Goal: Information Seeking & Learning: Learn about a topic

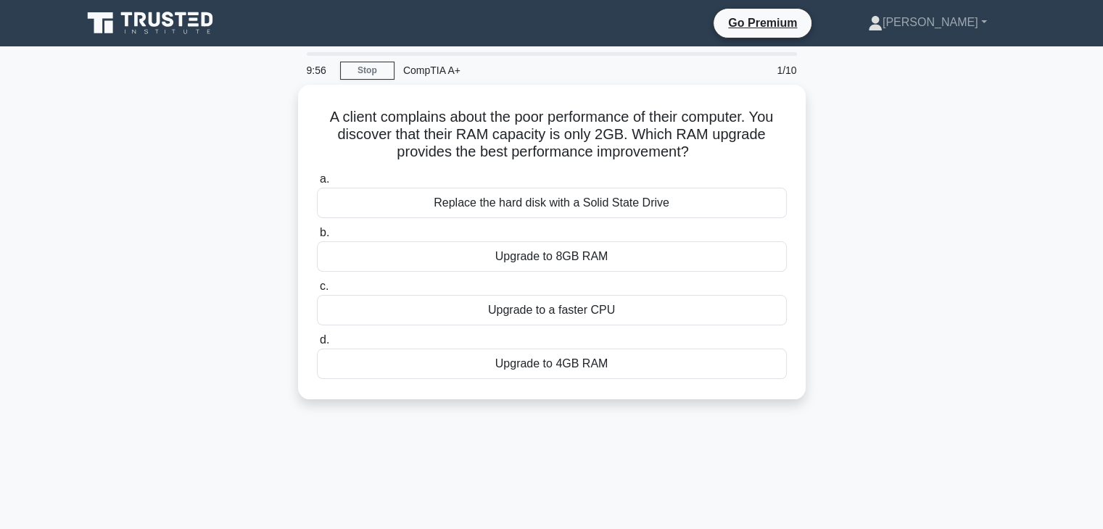
click at [152, 32] on icon at bounding box center [151, 23] width 139 height 28
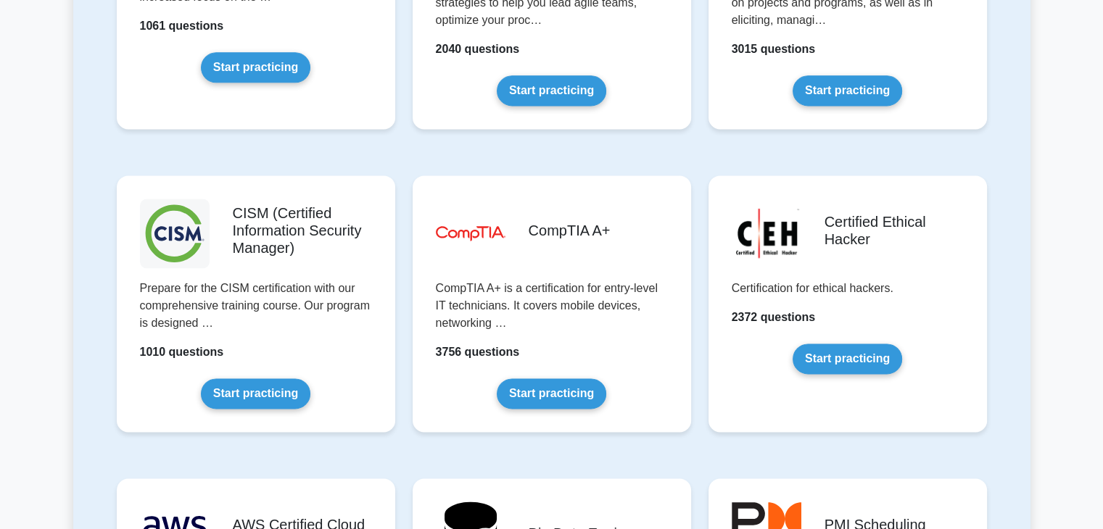
scroll to position [1989, 0]
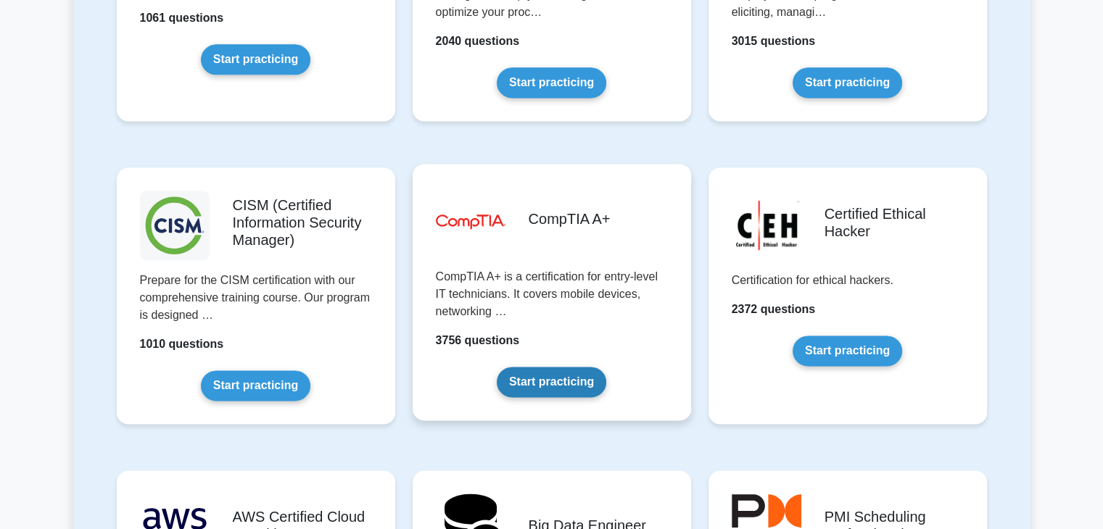
click at [557, 376] on link "Start practicing" at bounding box center [551, 382] width 109 height 30
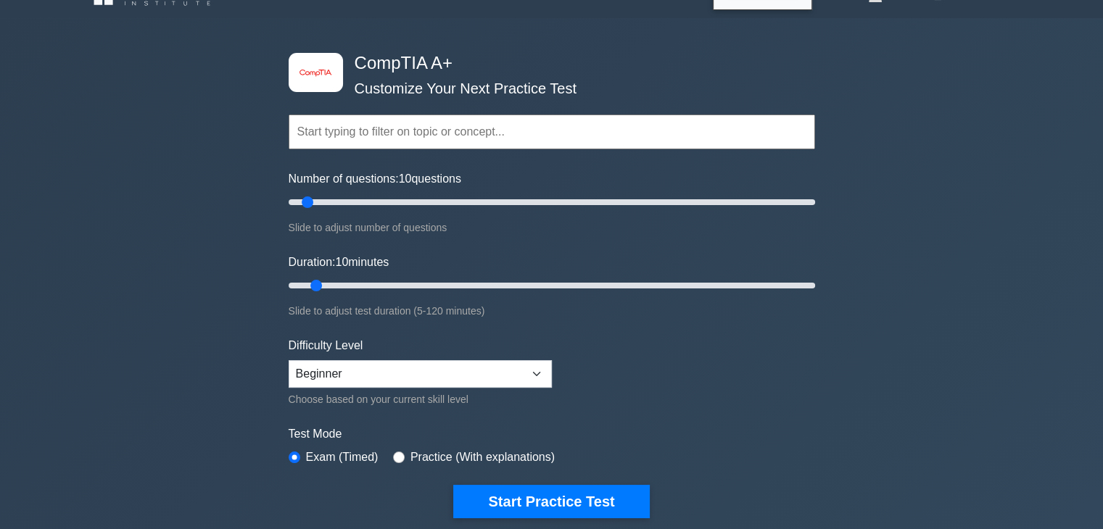
scroll to position [28, 0]
drag, startPoint x: 318, startPoint y: 288, endPoint x: 354, endPoint y: 285, distance: 35.6
type input "20"
click at [354, 285] on input "Duration: 20 minutes" at bounding box center [552, 286] width 526 height 17
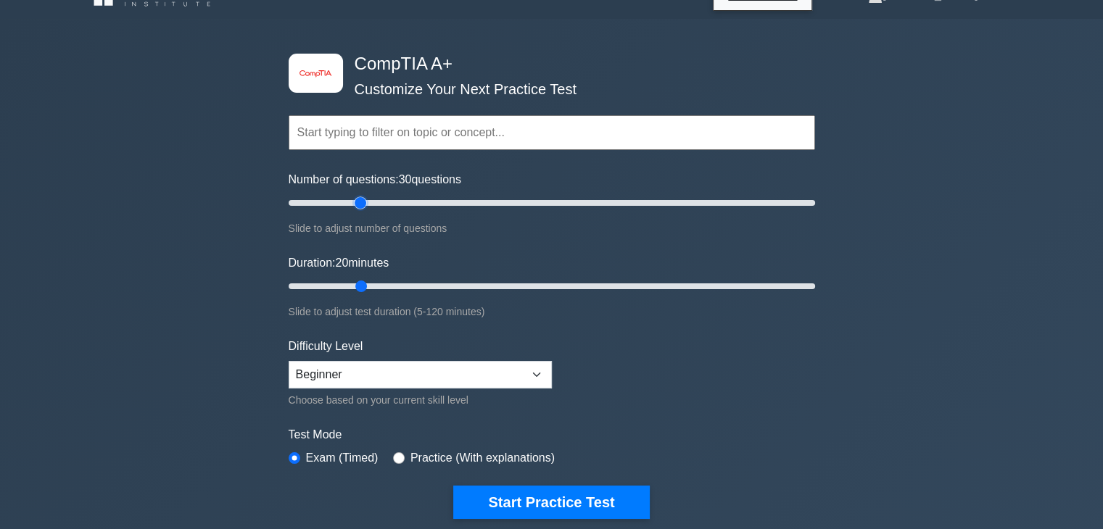
drag, startPoint x: 304, startPoint y: 202, endPoint x: 365, endPoint y: 201, distance: 60.9
type input "30"
click at [365, 201] on input "Number of questions: 30 questions" at bounding box center [552, 202] width 526 height 17
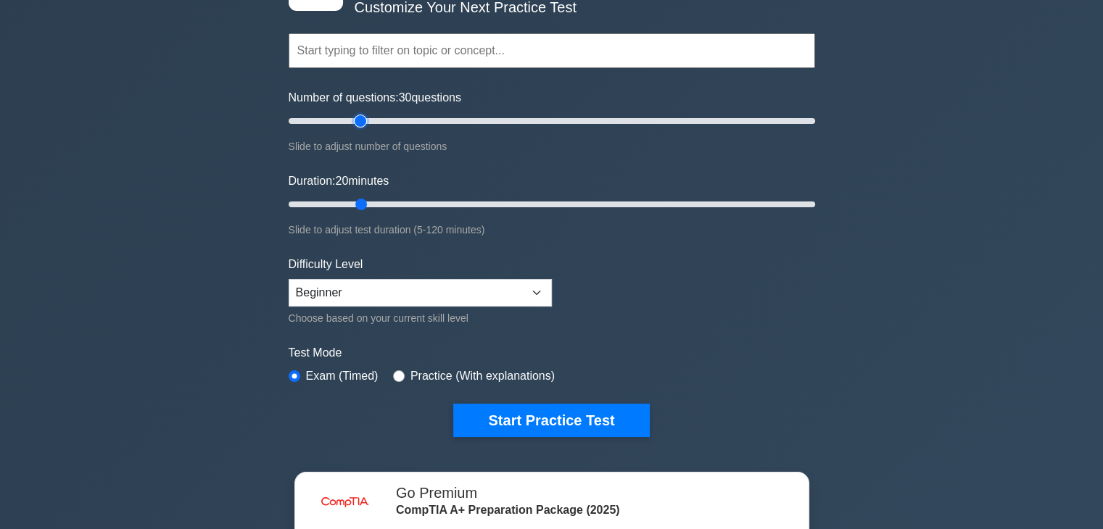
scroll to position [113, 0]
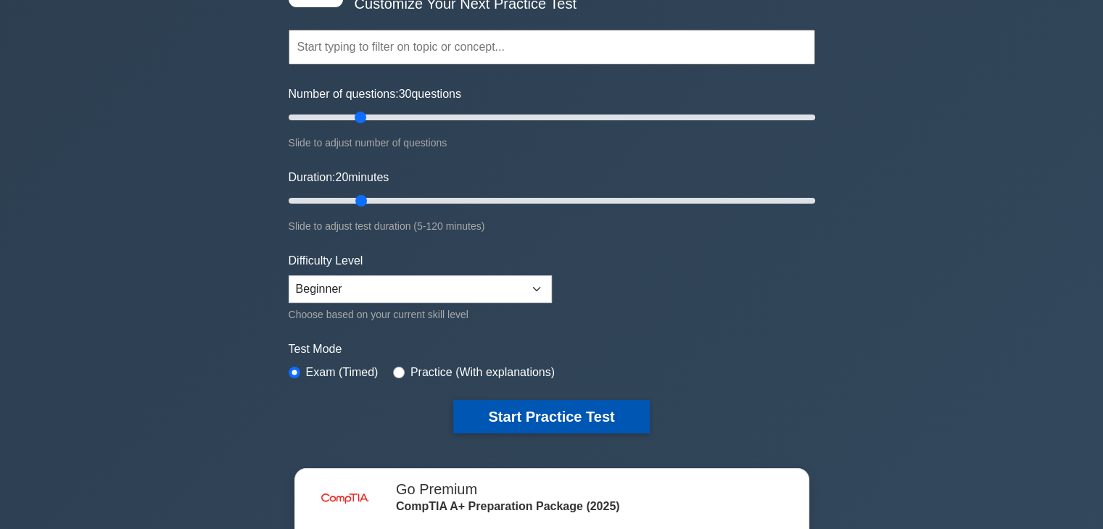
click at [587, 416] on button "Start Practice Test" at bounding box center [551, 416] width 196 height 33
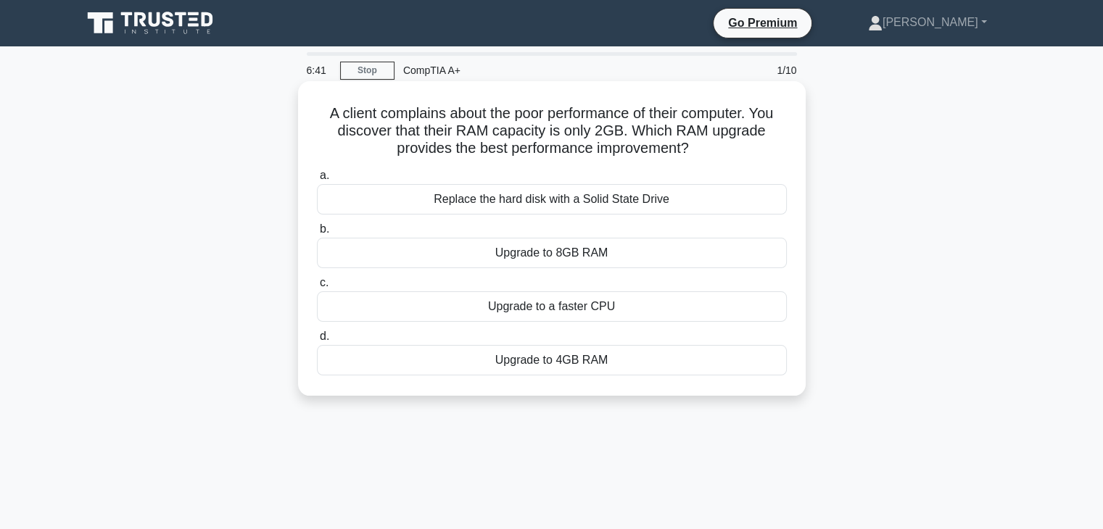
click at [658, 258] on div "Upgrade to 8GB RAM" at bounding box center [552, 253] width 470 height 30
click at [317, 234] on input "b. Upgrade to 8GB RAM" at bounding box center [317, 229] width 0 height 9
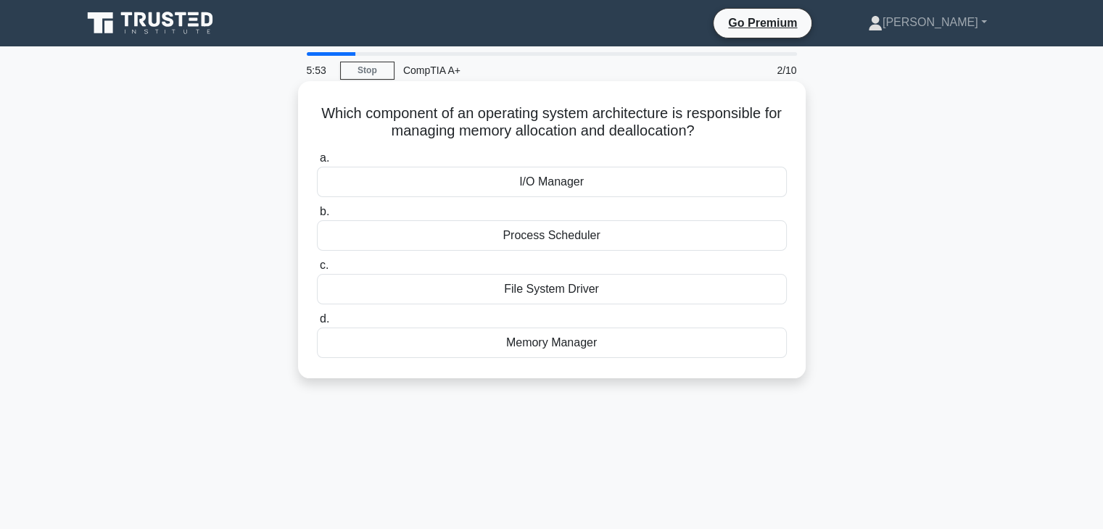
click at [667, 340] on div "Memory Manager" at bounding box center [552, 343] width 470 height 30
click at [317, 324] on input "d. Memory Manager" at bounding box center [317, 319] width 0 height 9
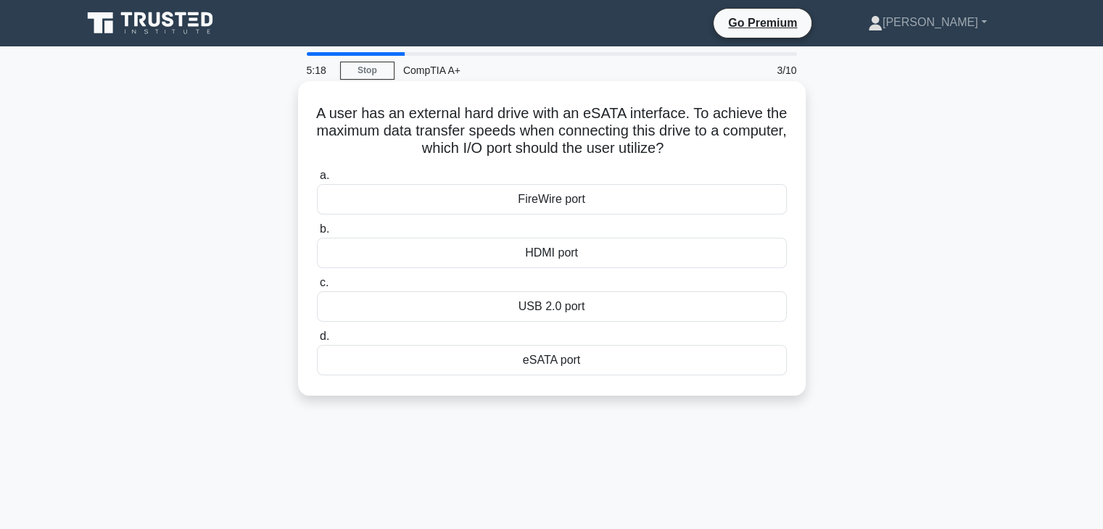
click at [652, 363] on div "eSATA port" at bounding box center [552, 360] width 470 height 30
click at [317, 341] on input "d. eSATA port" at bounding box center [317, 336] width 0 height 9
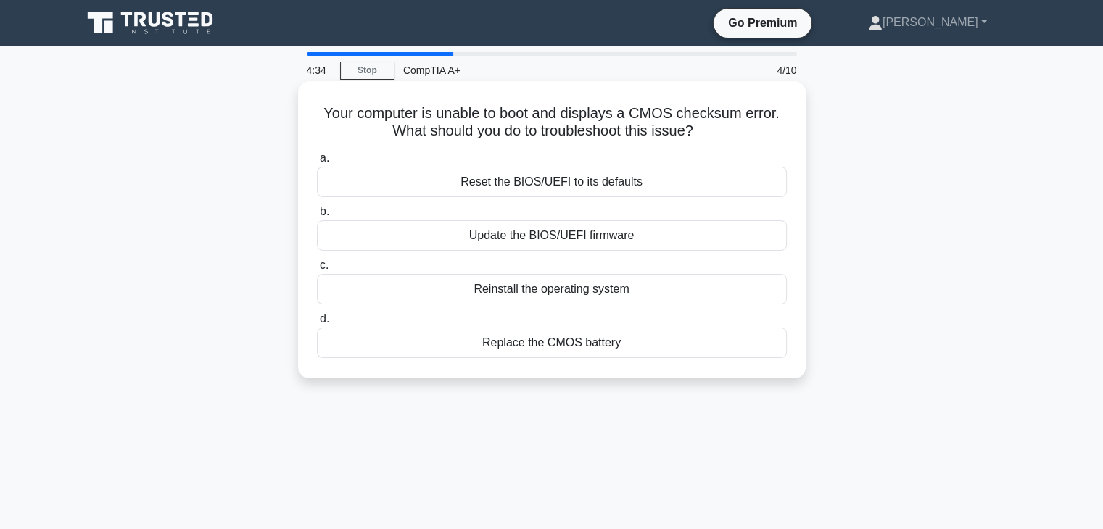
click at [689, 344] on div "Replace the CMOS battery" at bounding box center [552, 343] width 470 height 30
click at [317, 324] on input "d. Replace the CMOS battery" at bounding box center [317, 319] width 0 height 9
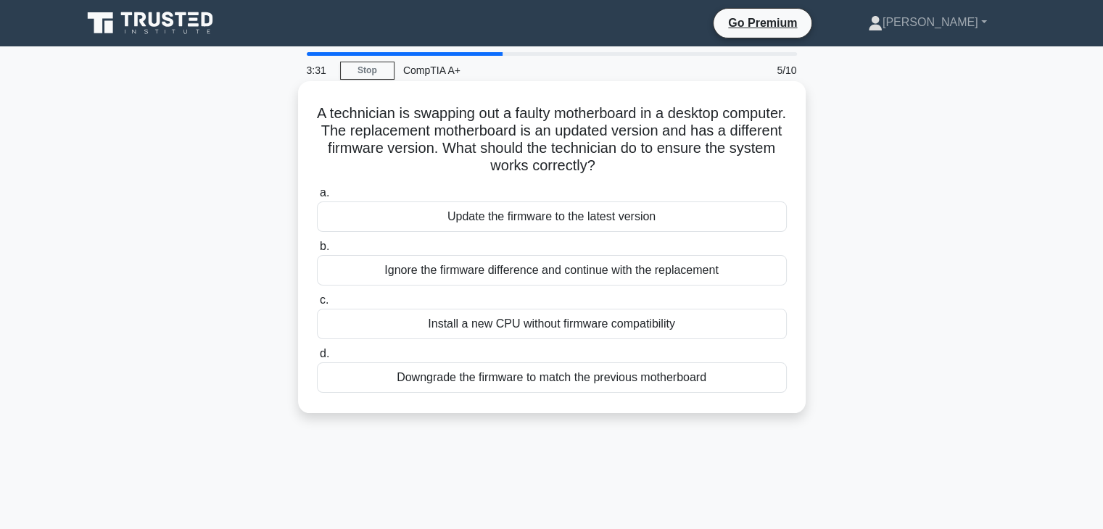
click at [621, 218] on div "Update the firmware to the latest version" at bounding box center [552, 217] width 470 height 30
click at [317, 198] on input "a. Update the firmware to the latest version" at bounding box center [317, 192] width 0 height 9
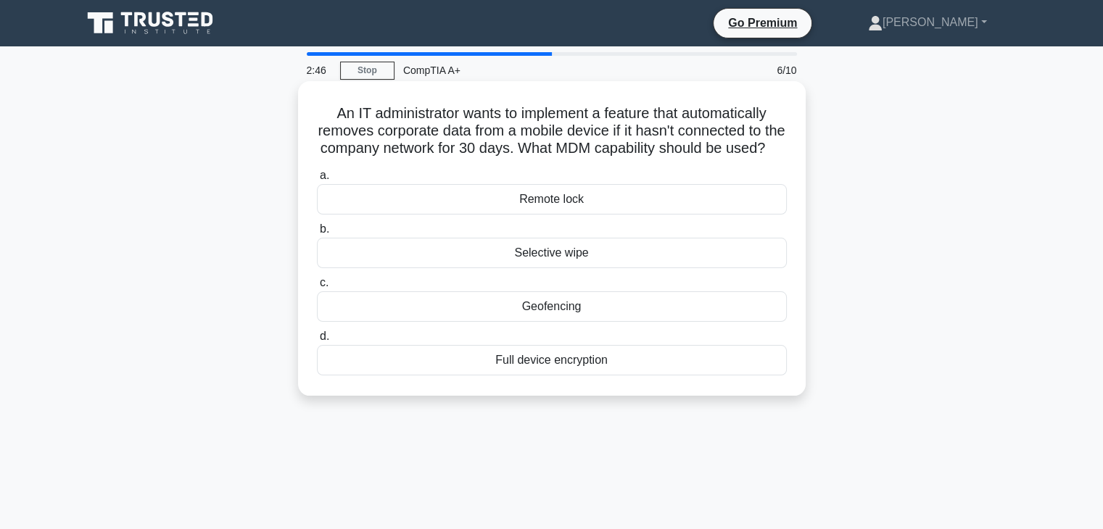
click at [621, 215] on div "Remote lock" at bounding box center [552, 199] width 470 height 30
click at [317, 181] on input "a. Remote lock" at bounding box center [317, 175] width 0 height 9
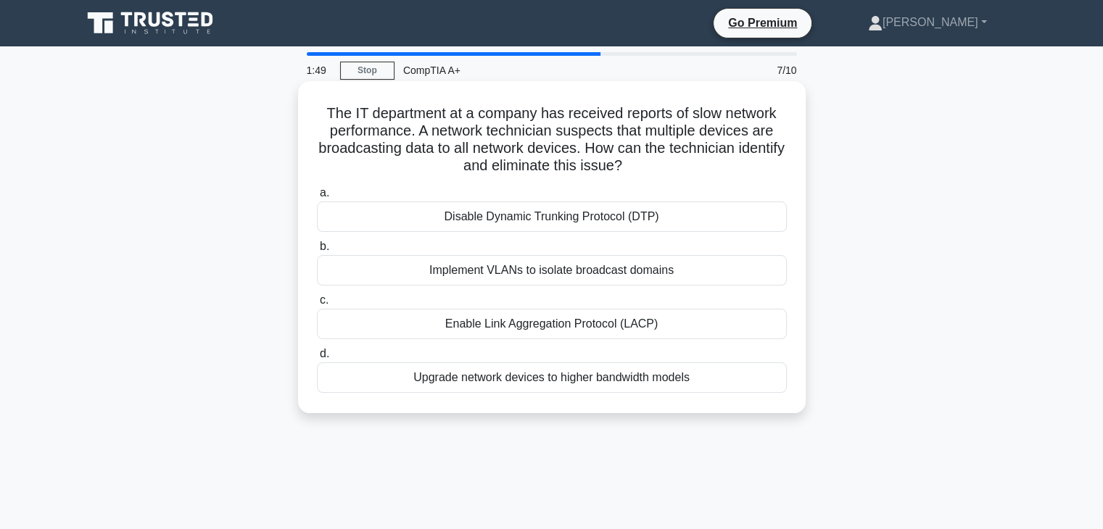
click at [616, 280] on div "Implement VLANs to isolate broadcast domains" at bounding box center [552, 270] width 470 height 30
click at [317, 252] on input "b. Implement VLANs to isolate broadcast domains" at bounding box center [317, 246] width 0 height 9
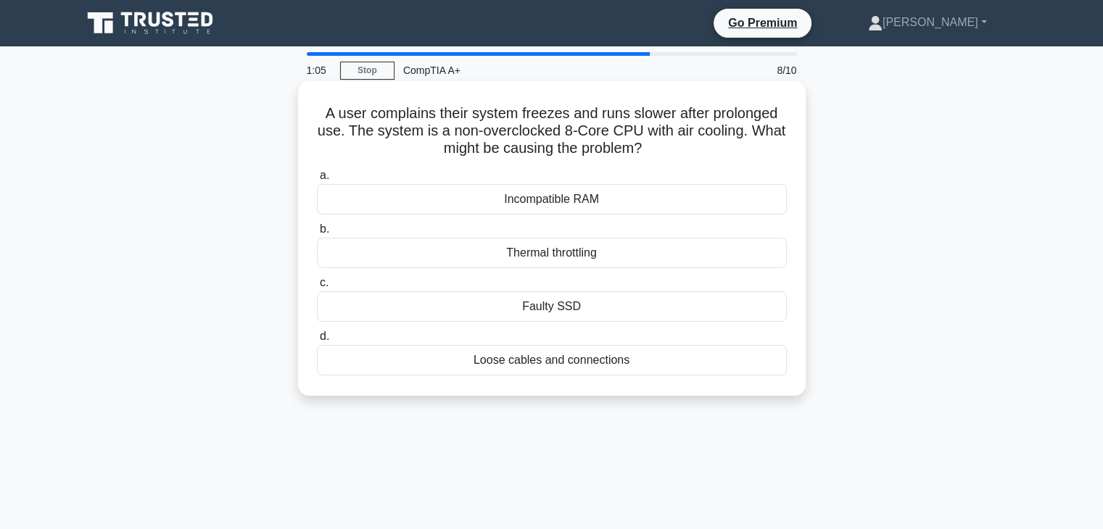
click at [614, 260] on div "Thermal throttling" at bounding box center [552, 253] width 470 height 30
click at [317, 234] on input "b. Thermal throttling" at bounding box center [317, 229] width 0 height 9
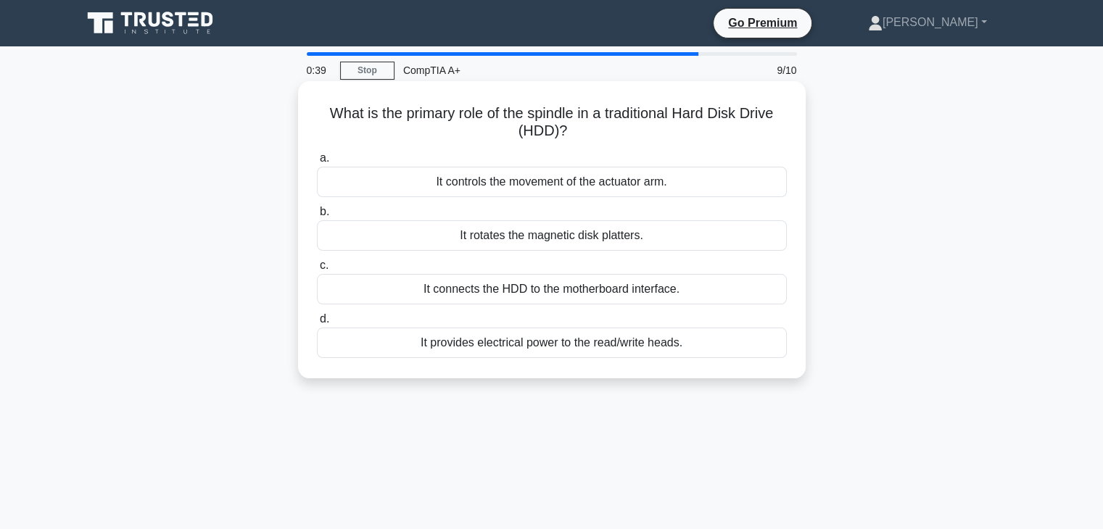
click at [729, 343] on div "It provides electrical power to the read/write heads." at bounding box center [552, 343] width 470 height 30
click at [317, 324] on input "d. It provides electrical power to the read/write heads." at bounding box center [317, 319] width 0 height 9
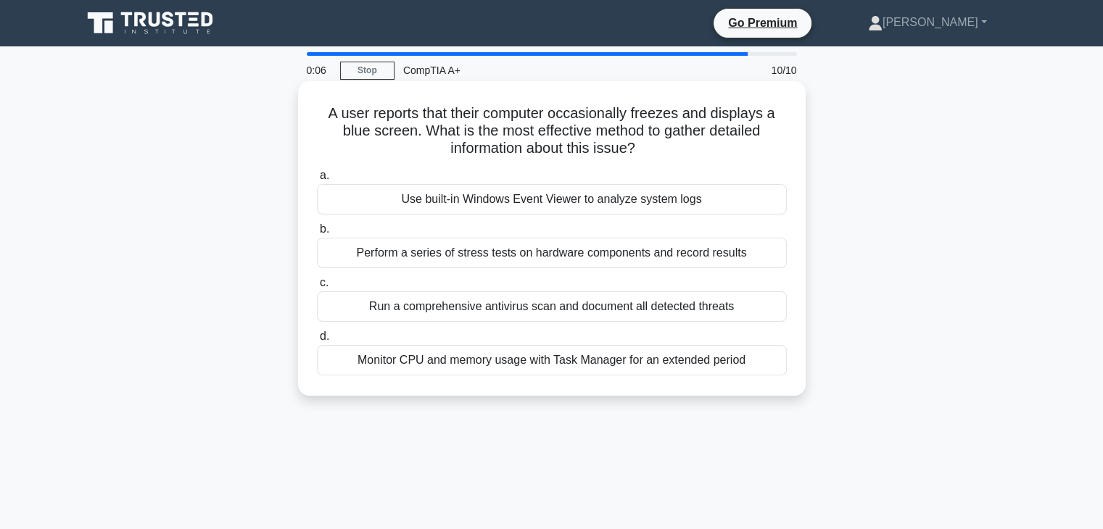
click at [710, 372] on div "Monitor CPU and memory usage with Task Manager for an extended period" at bounding box center [552, 360] width 470 height 30
click at [317, 341] on input "d. Monitor CPU and memory usage with Task Manager for an extended period" at bounding box center [317, 336] width 0 height 9
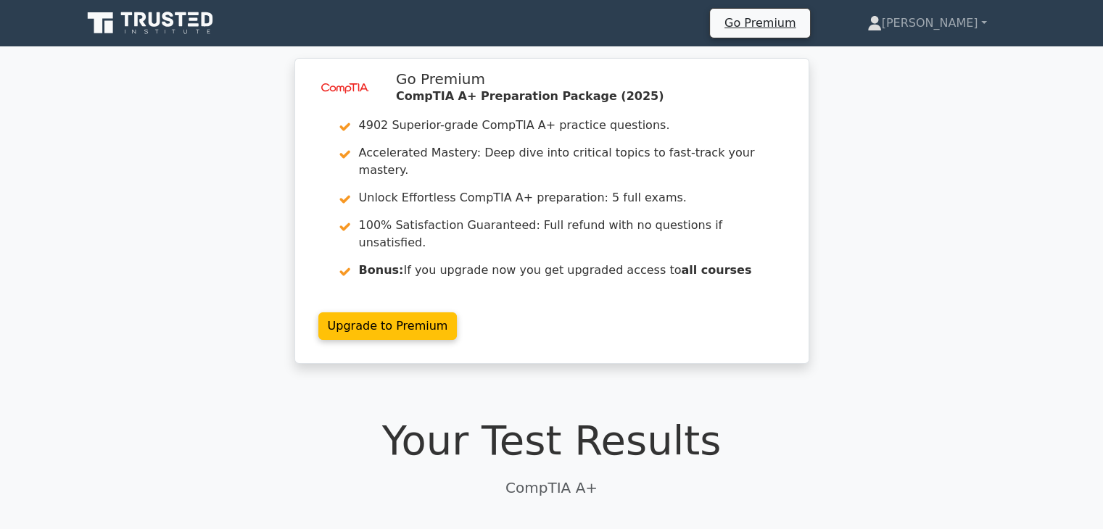
click at [175, 30] on icon at bounding box center [151, 23] width 139 height 28
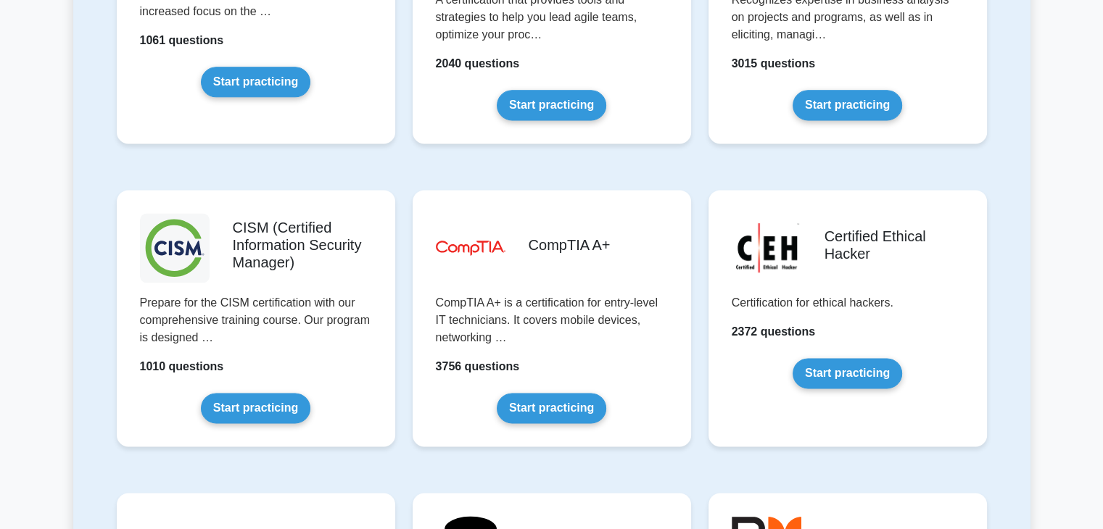
scroll to position [1986, 0]
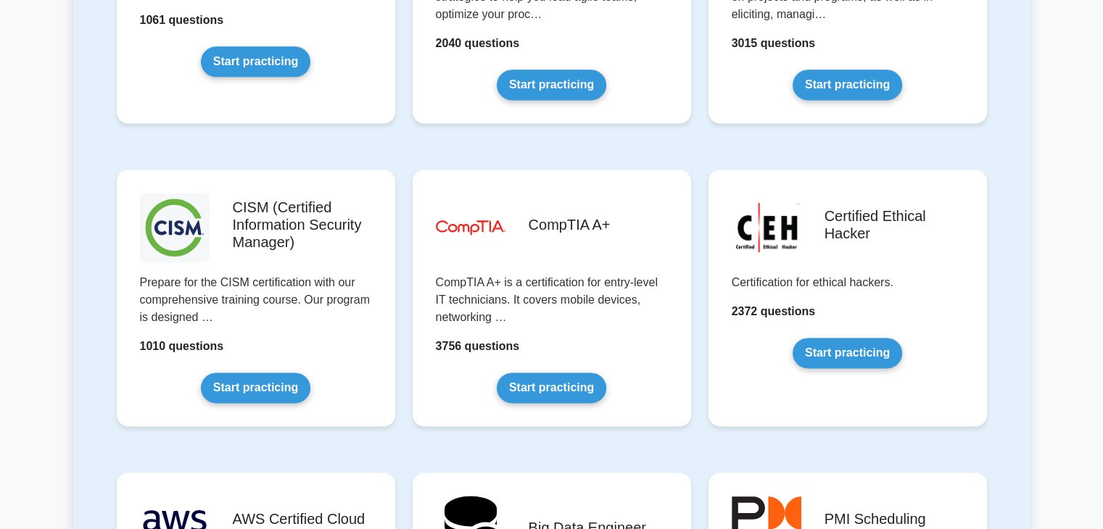
click at [539, 384] on link "Start practicing" at bounding box center [551, 388] width 109 height 30
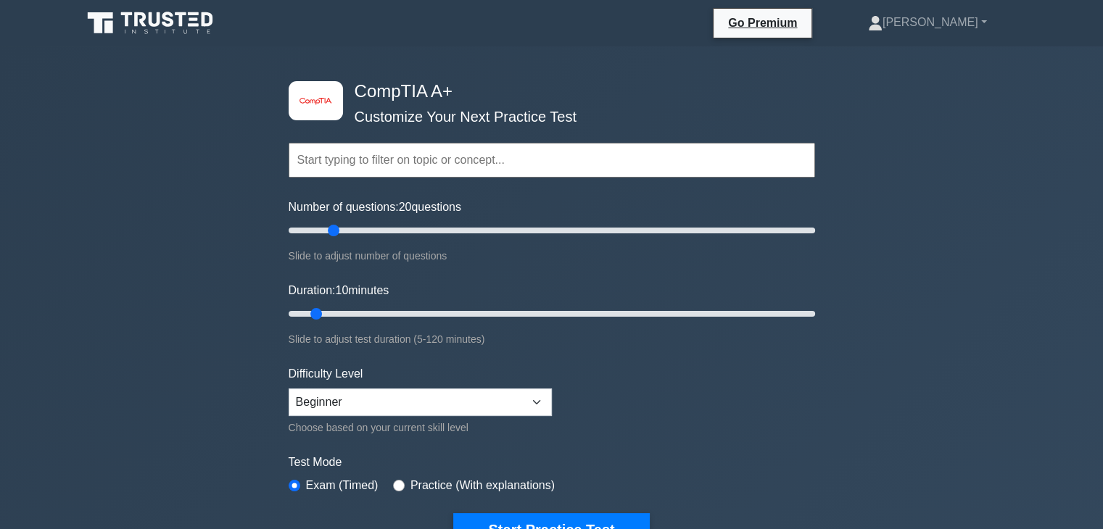
drag, startPoint x: 307, startPoint y: 230, endPoint x: 331, endPoint y: 227, distance: 23.4
type input "20"
click at [331, 227] on input "Number of questions: 20 questions" at bounding box center [552, 230] width 526 height 17
drag, startPoint x: 316, startPoint y: 307, endPoint x: 353, endPoint y: 305, distance: 37.0
click at [353, 305] on input "Duration: 20 minutes" at bounding box center [552, 313] width 526 height 17
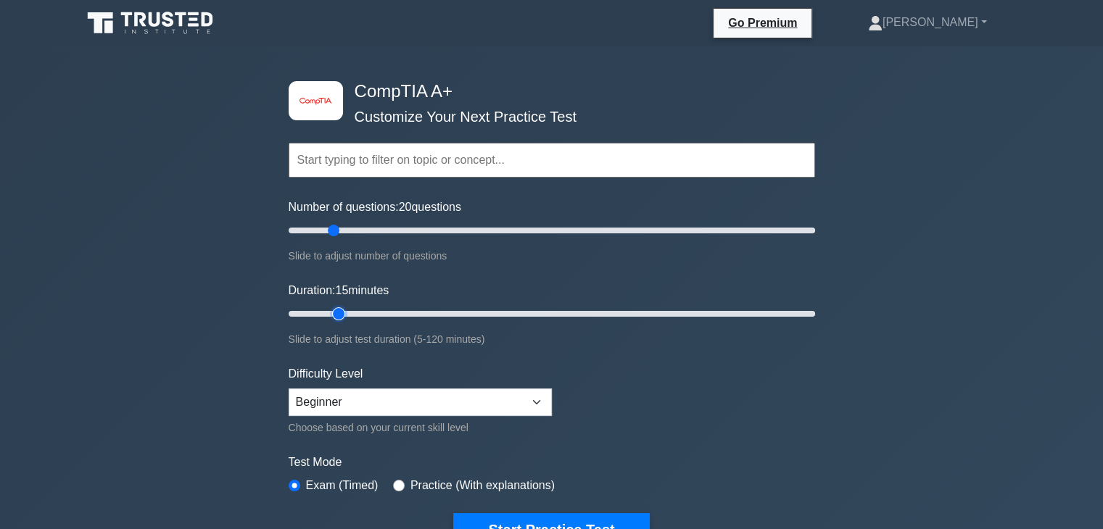
drag, startPoint x: 360, startPoint y: 312, endPoint x: 346, endPoint y: 314, distance: 13.9
type input "15"
click at [346, 314] on input "Duration: 15 minutes" at bounding box center [552, 313] width 526 height 17
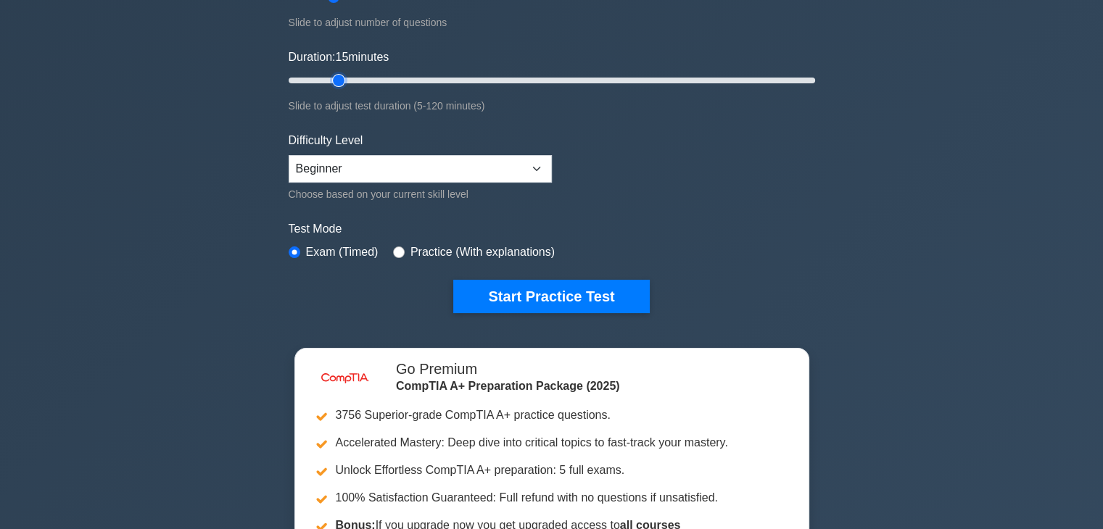
scroll to position [173, 0]
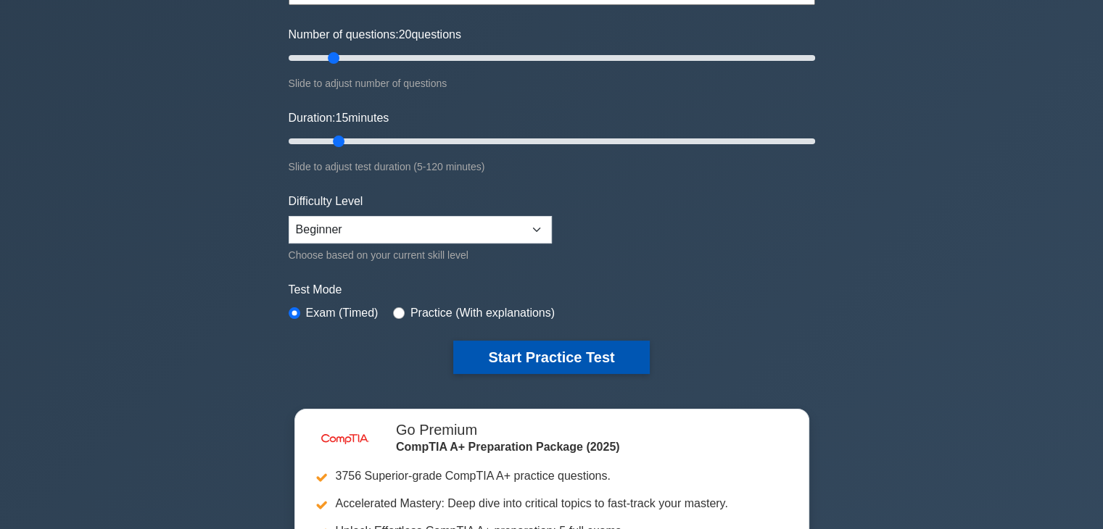
click at [599, 343] on button "Start Practice Test" at bounding box center [551, 357] width 196 height 33
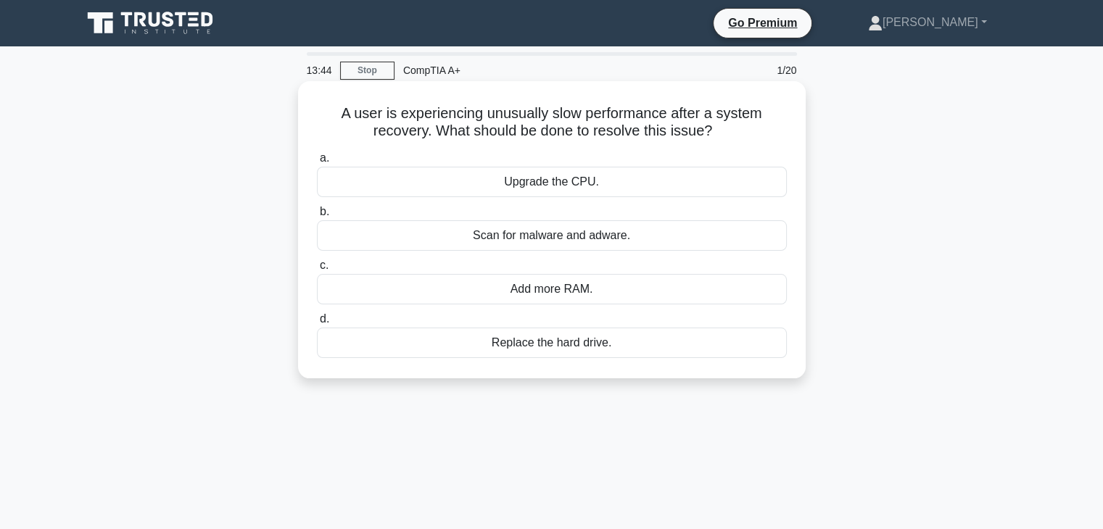
click at [696, 238] on div "Scan for malware and adware." at bounding box center [552, 235] width 470 height 30
click at [317, 217] on input "b. Scan for malware and adware." at bounding box center [317, 211] width 0 height 9
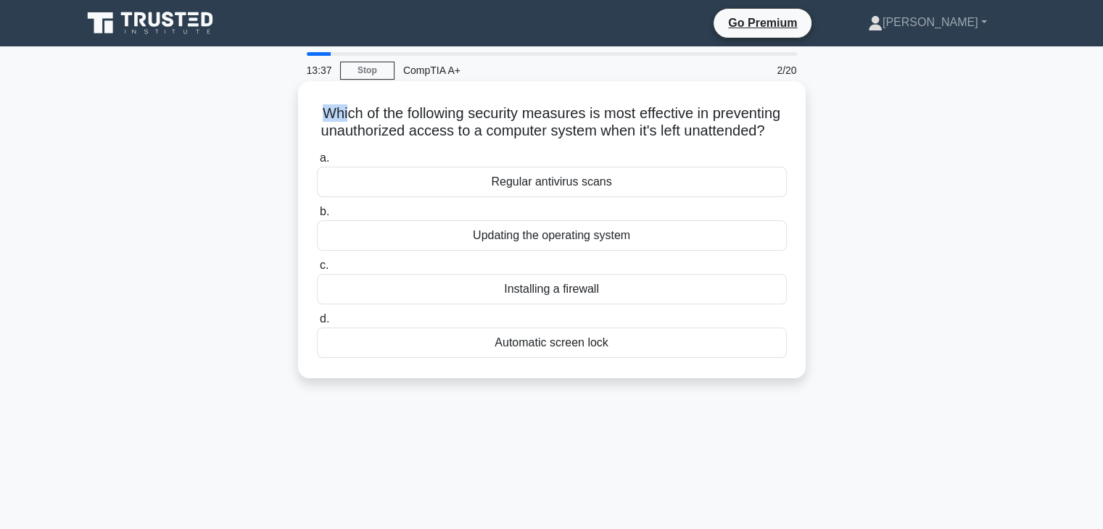
drag, startPoint x: 354, startPoint y: 113, endPoint x: 381, endPoint y: 113, distance: 27.5
click at [381, 113] on h5 "Which of the following security measures is most effective in preventing unauth…" at bounding box center [551, 122] width 473 height 36
click at [411, 130] on h5 "Which of the following security measures is most effective in preventing unauth…" at bounding box center [551, 122] width 473 height 36
click at [647, 251] on div "Updating the operating system" at bounding box center [552, 235] width 470 height 30
click at [317, 217] on input "b. Updating the operating system" at bounding box center [317, 211] width 0 height 9
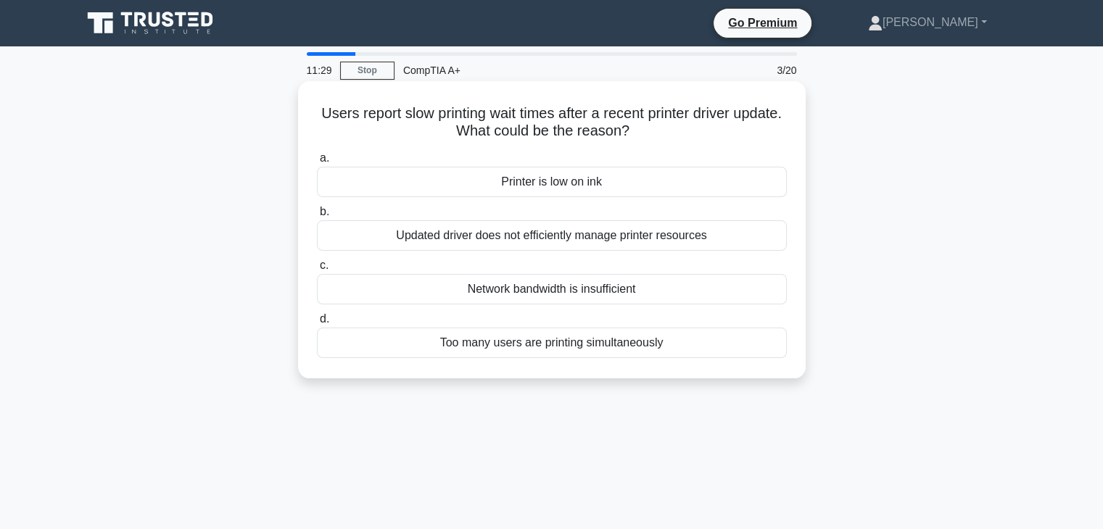
click at [514, 233] on div "Updated driver does not efficiently manage printer resources" at bounding box center [552, 235] width 470 height 30
click at [317, 217] on input "b. Updated driver does not efficiently manage printer resources" at bounding box center [317, 211] width 0 height 9
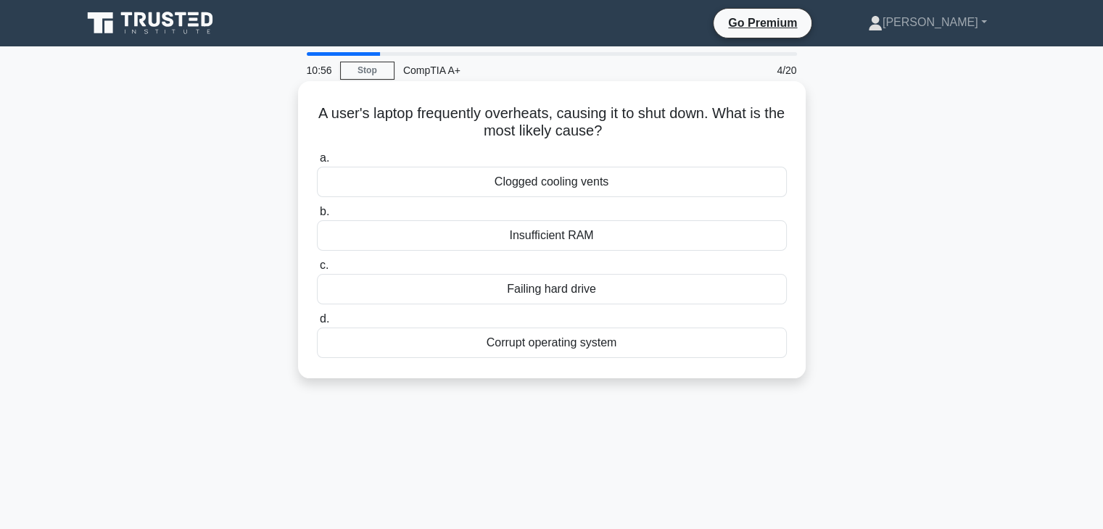
click at [636, 346] on div "Corrupt operating system" at bounding box center [552, 343] width 470 height 30
click at [317, 324] on input "d. Corrupt operating system" at bounding box center [317, 319] width 0 height 9
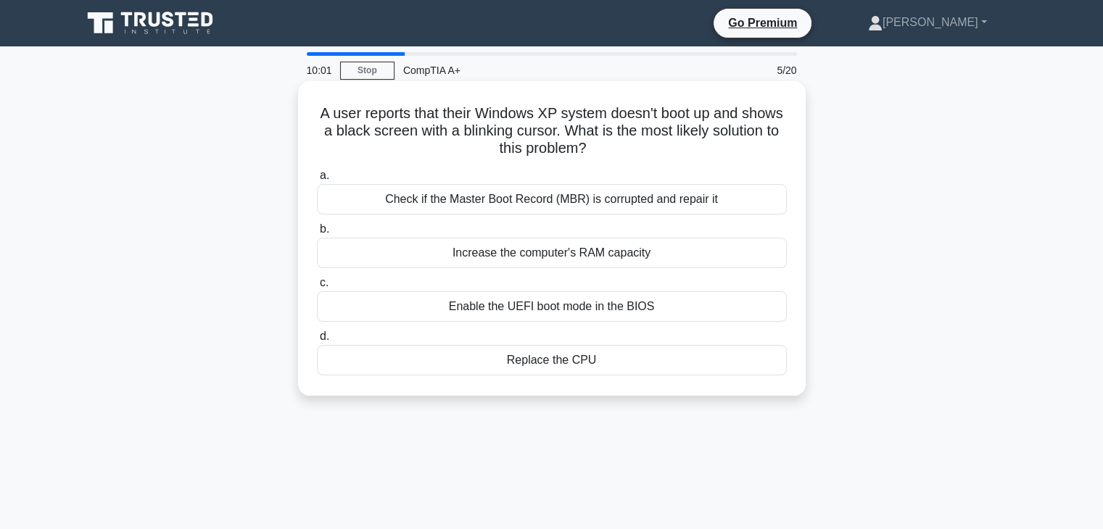
click at [583, 311] on div "Enable the UEFI boot mode in the BIOS" at bounding box center [552, 306] width 470 height 30
click at [317, 288] on input "c. Enable the UEFI boot mode in the BIOS" at bounding box center [317, 282] width 0 height 9
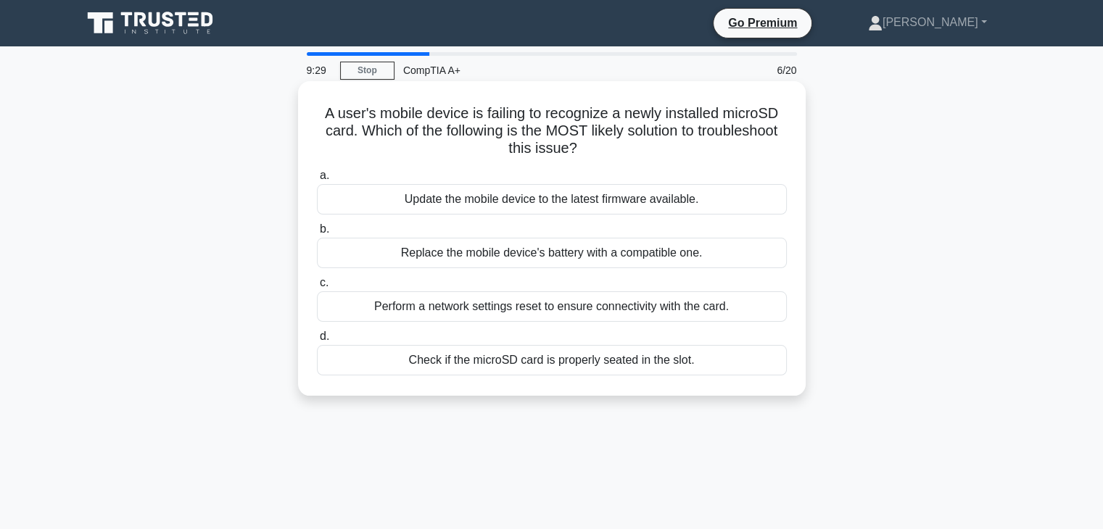
click at [600, 302] on div "Perform a network settings reset to ensure connectivity with the card." at bounding box center [552, 306] width 470 height 30
click at [317, 288] on input "c. Perform a network settings reset to ensure connectivity with the card." at bounding box center [317, 282] width 0 height 9
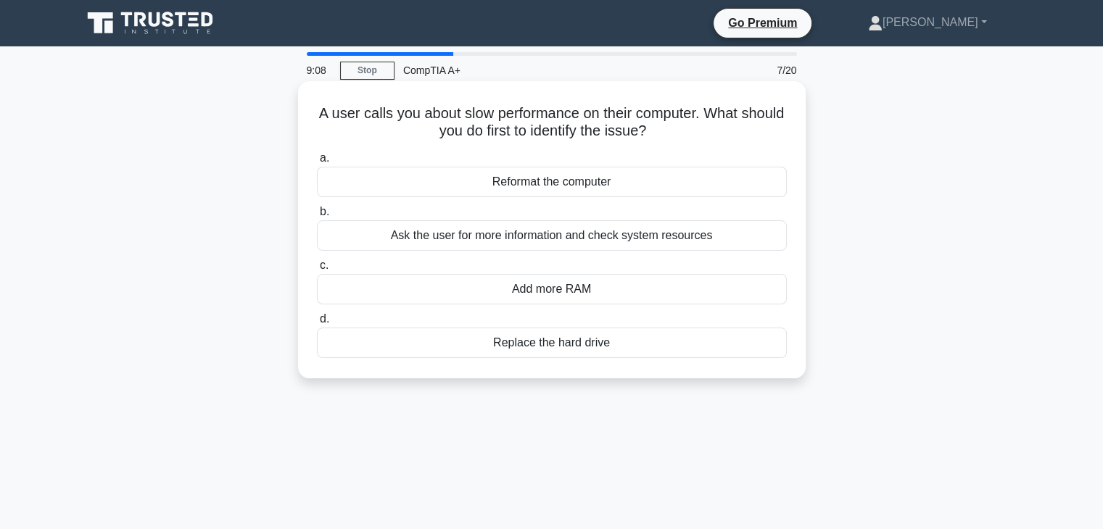
click at [690, 241] on div "Ask the user for more information and check system resources" at bounding box center [552, 235] width 470 height 30
click at [317, 217] on input "b. Ask the user for more information and check system resources" at bounding box center [317, 211] width 0 height 9
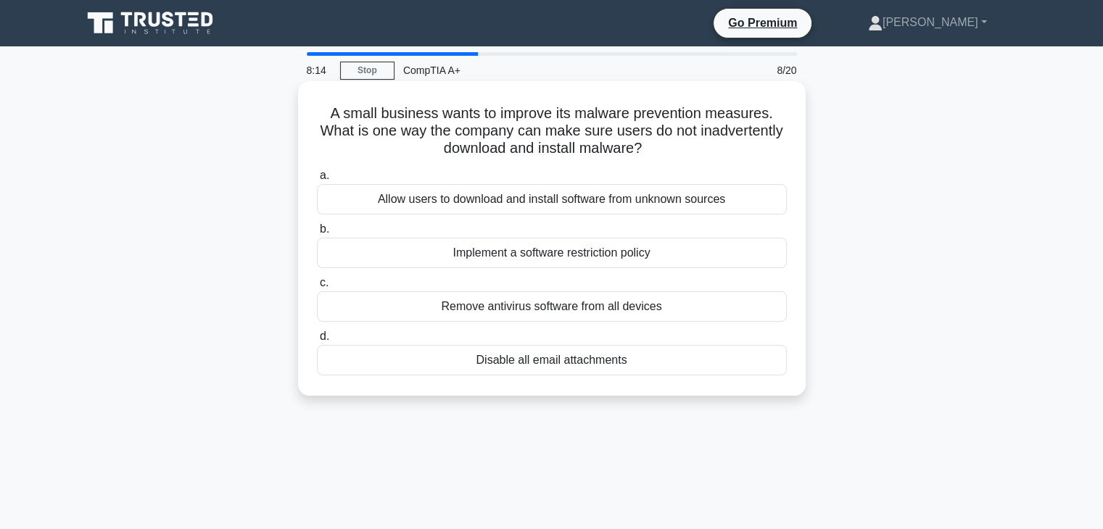
click at [621, 261] on div "Implement a software restriction policy" at bounding box center [552, 253] width 470 height 30
click at [317, 234] on input "b. Implement a software restriction policy" at bounding box center [317, 229] width 0 height 9
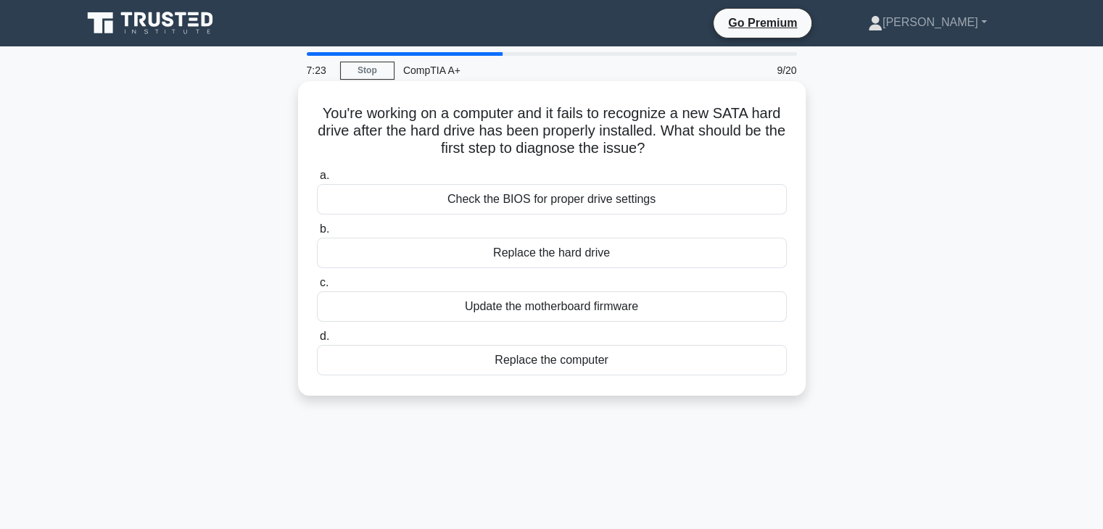
click at [586, 196] on div "Check the BIOS for proper drive settings" at bounding box center [552, 199] width 470 height 30
click at [317, 181] on input "a. Check the BIOS for proper drive settings" at bounding box center [317, 175] width 0 height 9
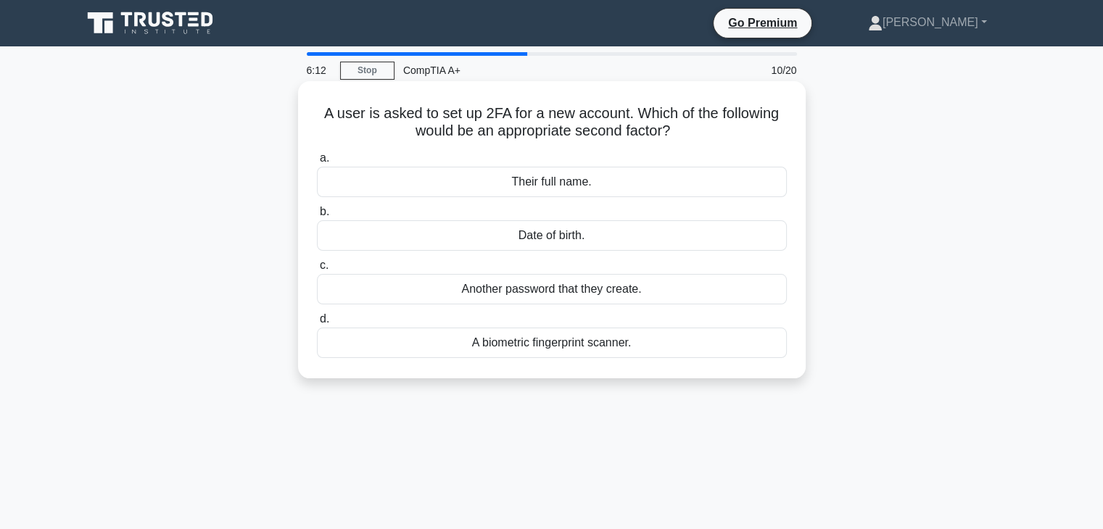
click at [581, 295] on div "Another password that they create." at bounding box center [552, 289] width 470 height 30
click at [317, 270] on input "c. Another password that they create." at bounding box center [317, 265] width 0 height 9
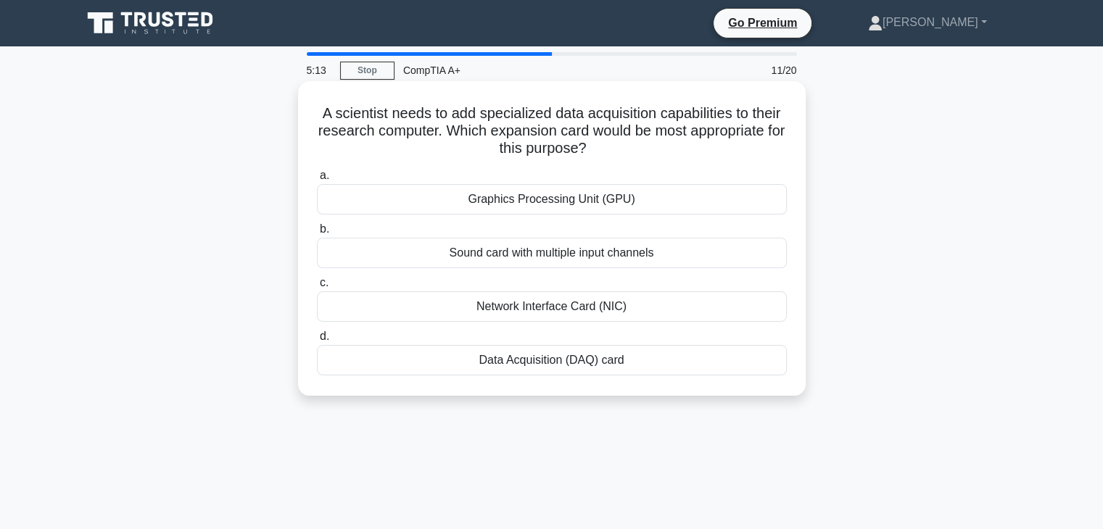
click at [613, 365] on div "Data Acquisition (DAQ) card" at bounding box center [552, 360] width 470 height 30
click at [317, 341] on input "d. Data Acquisition (DAQ) card" at bounding box center [317, 336] width 0 height 9
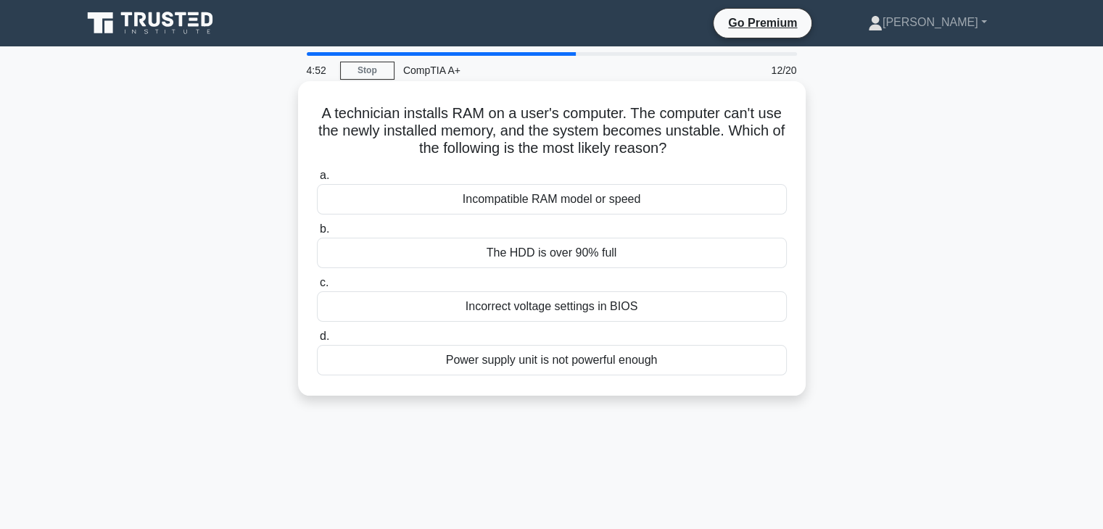
drag, startPoint x: 551, startPoint y: 189, endPoint x: 600, endPoint y: 166, distance: 54.5
click at [600, 166] on div "a. Incompatible RAM model or speed b. The HDD is over 90% full c. d." at bounding box center [551, 271] width 487 height 215
click at [672, 310] on div "Incorrect voltage settings in BIOS" at bounding box center [552, 306] width 470 height 30
click at [317, 288] on input "c. Incorrect voltage settings in BIOS" at bounding box center [317, 282] width 0 height 9
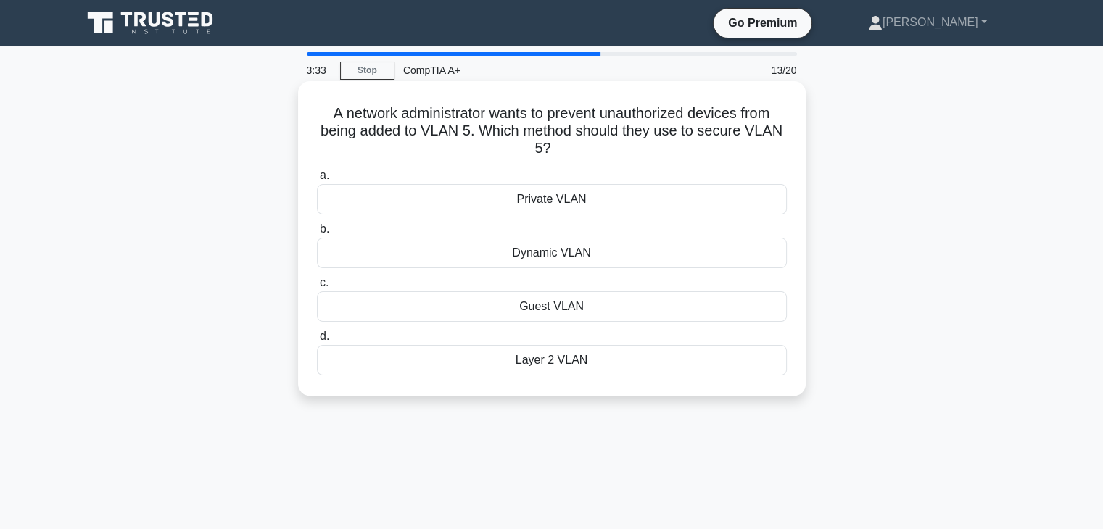
click at [594, 357] on div "Layer 2 VLAN" at bounding box center [552, 360] width 470 height 30
click at [317, 341] on input "d. Layer 2 VLAN" at bounding box center [317, 336] width 0 height 9
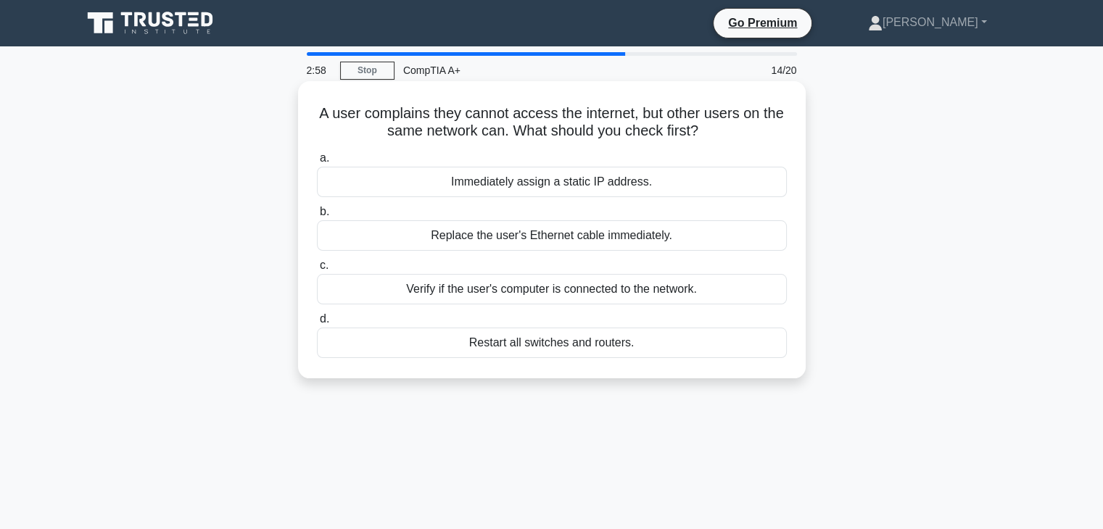
click at [568, 175] on div "Immediately assign a static IP address." at bounding box center [552, 182] width 470 height 30
click at [317, 163] on input "a. Immediately assign a static IP address." at bounding box center [317, 158] width 0 height 9
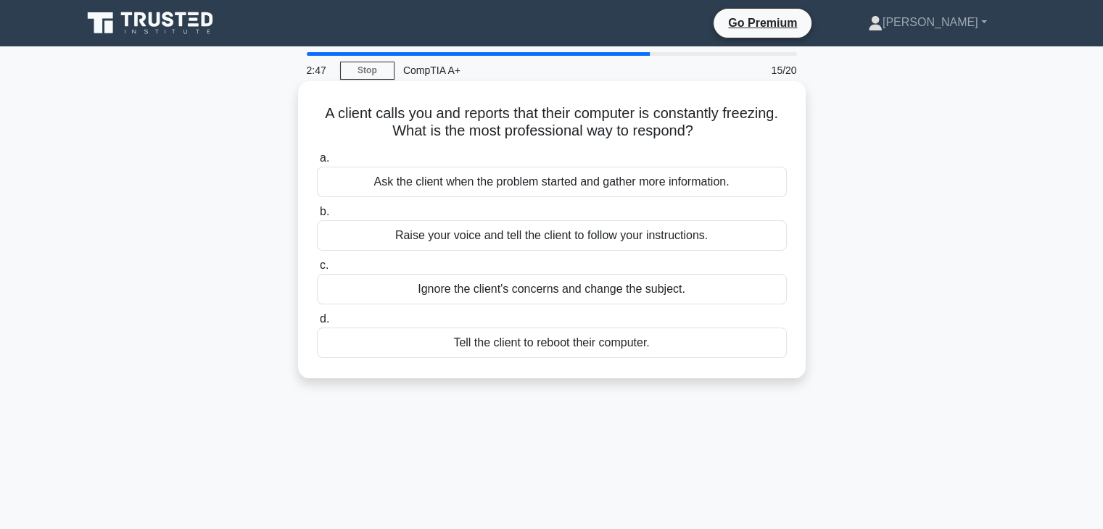
click at [529, 341] on div "Tell the client to reboot their computer." at bounding box center [552, 343] width 470 height 30
click at [317, 324] on input "d. Tell the client to reboot their computer." at bounding box center [317, 319] width 0 height 9
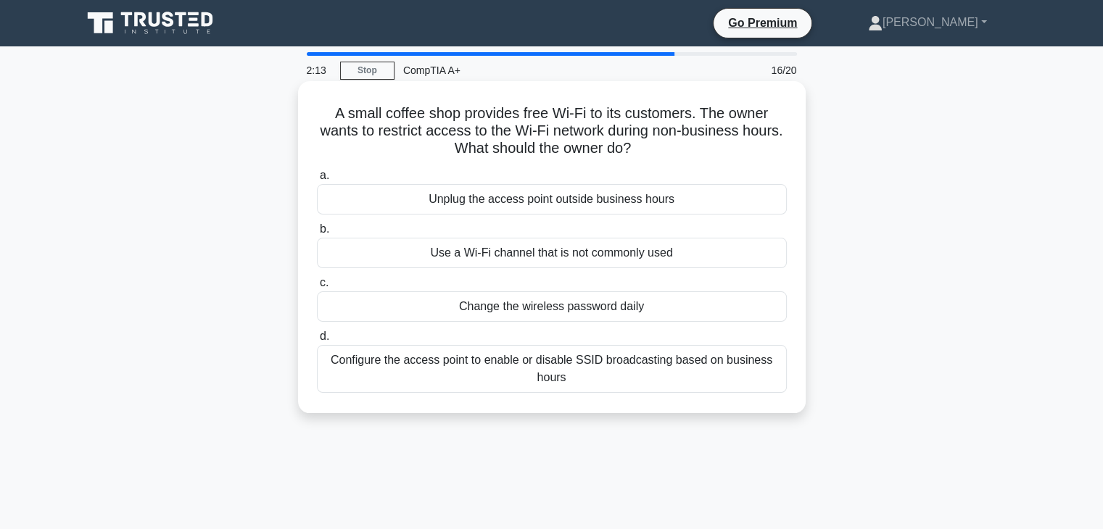
click at [644, 383] on div "Configure the access point to enable or disable SSID broadcasting based on busi…" at bounding box center [552, 369] width 470 height 48
click at [317, 341] on input "d. Configure the access point to enable or disable SSID broadcasting based on b…" at bounding box center [317, 336] width 0 height 9
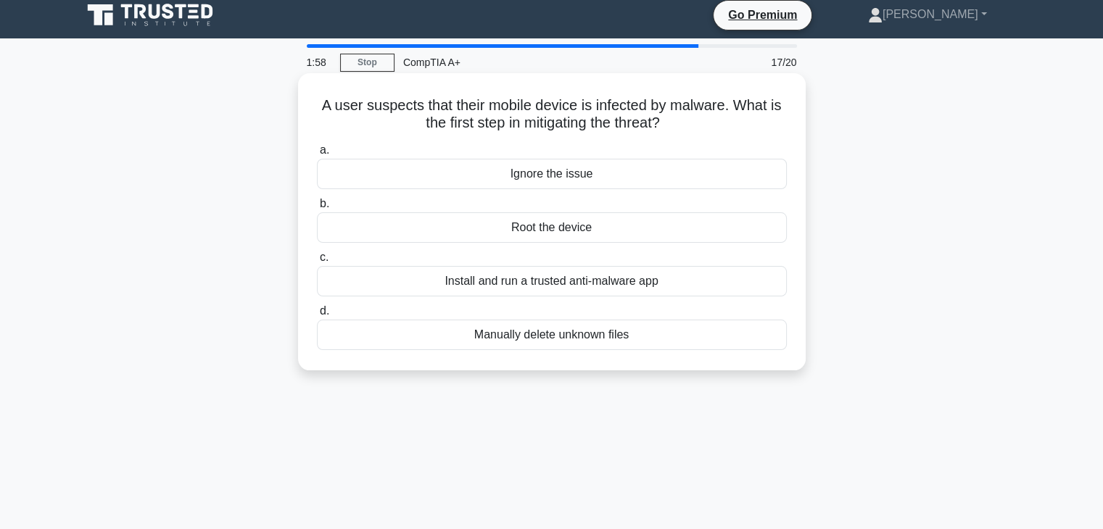
scroll to position [10, 0]
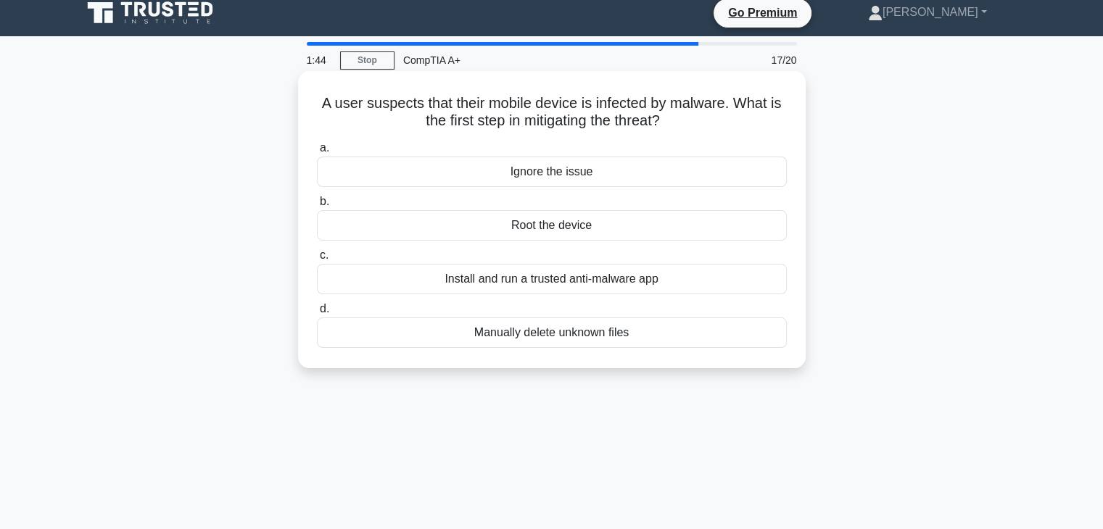
click at [574, 278] on div "Install and run a trusted anti-malware app" at bounding box center [552, 279] width 470 height 30
click at [317, 260] on input "c. Install and run a trusted anti-malware app" at bounding box center [317, 255] width 0 height 9
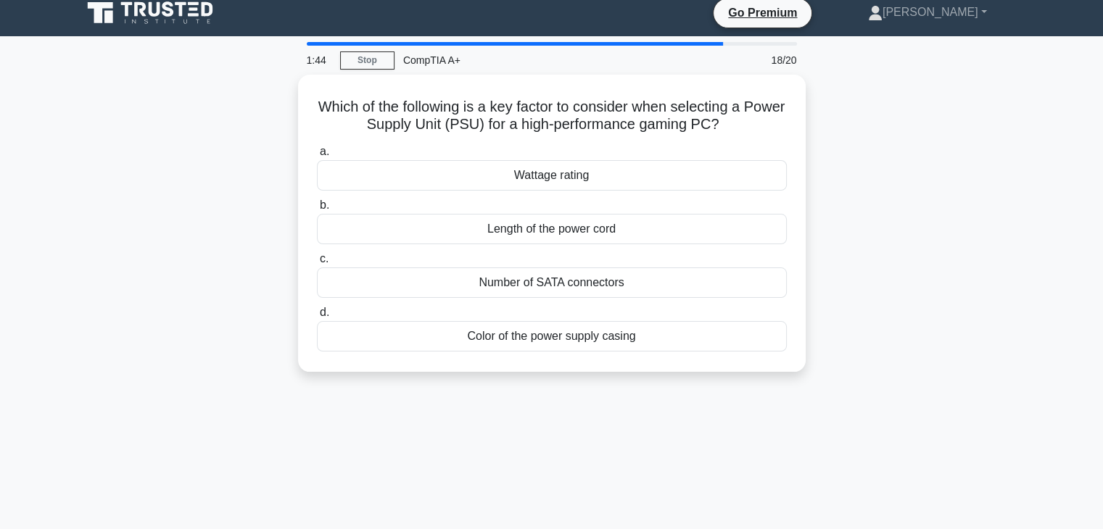
scroll to position [0, 0]
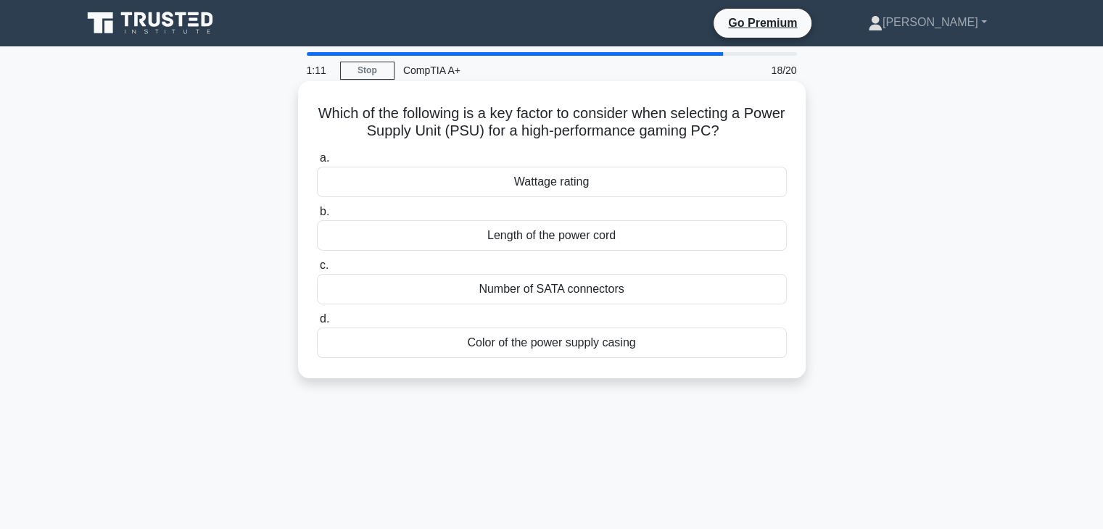
click at [660, 333] on div "Color of the power supply casing" at bounding box center [552, 343] width 470 height 30
click at [317, 324] on input "d. Color of the power supply casing" at bounding box center [317, 319] width 0 height 9
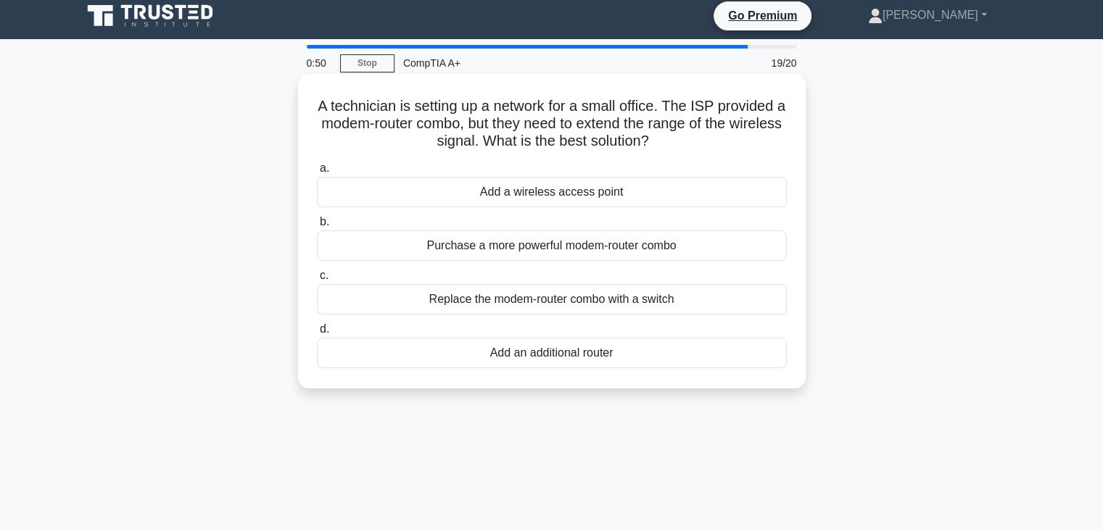
scroll to position [9, 0]
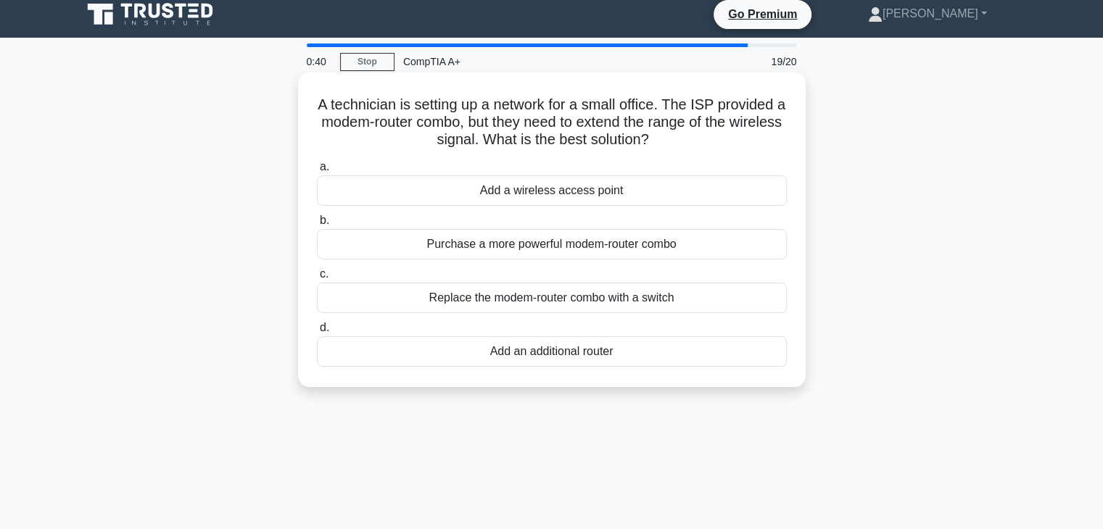
click at [673, 188] on div "Add a wireless access point" at bounding box center [552, 190] width 470 height 30
click at [317, 172] on input "a. Add a wireless access point" at bounding box center [317, 166] width 0 height 9
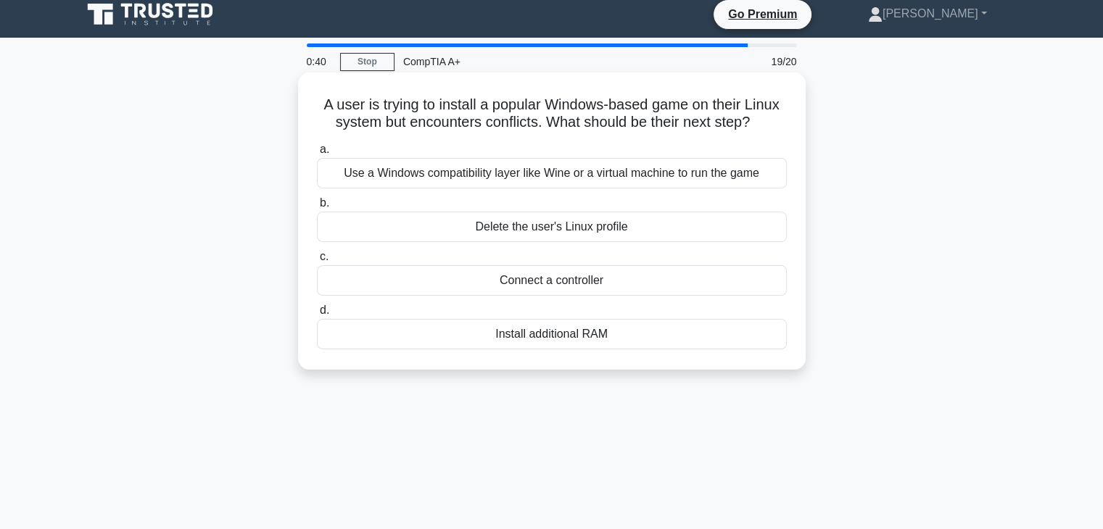
scroll to position [0, 0]
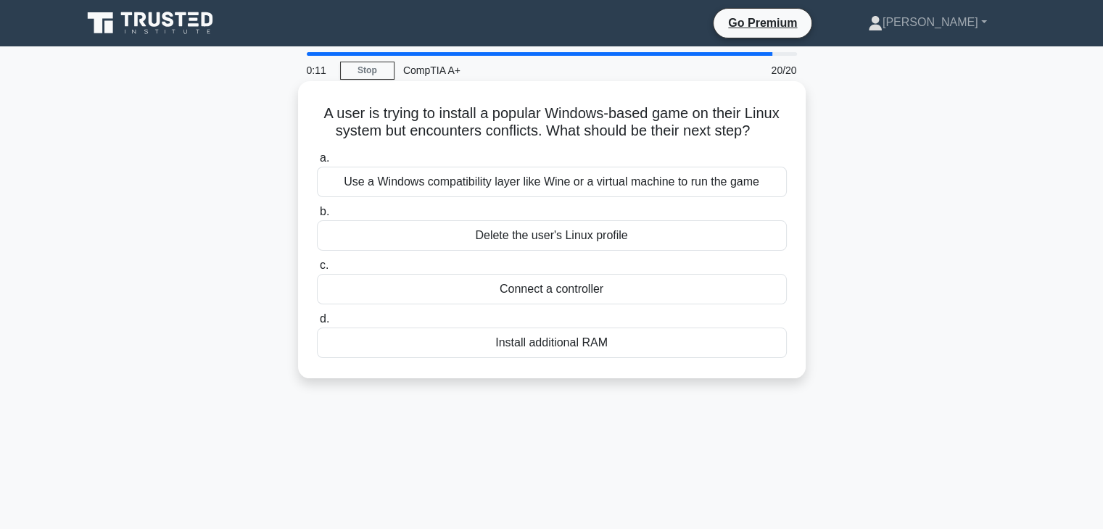
click at [496, 194] on div "Use a Windows compatibility layer like Wine or a virtual machine to run the game" at bounding box center [552, 182] width 470 height 30
click at [317, 163] on input "a. Use a Windows compatibility layer like Wine or a virtual machine to run the …" at bounding box center [317, 158] width 0 height 9
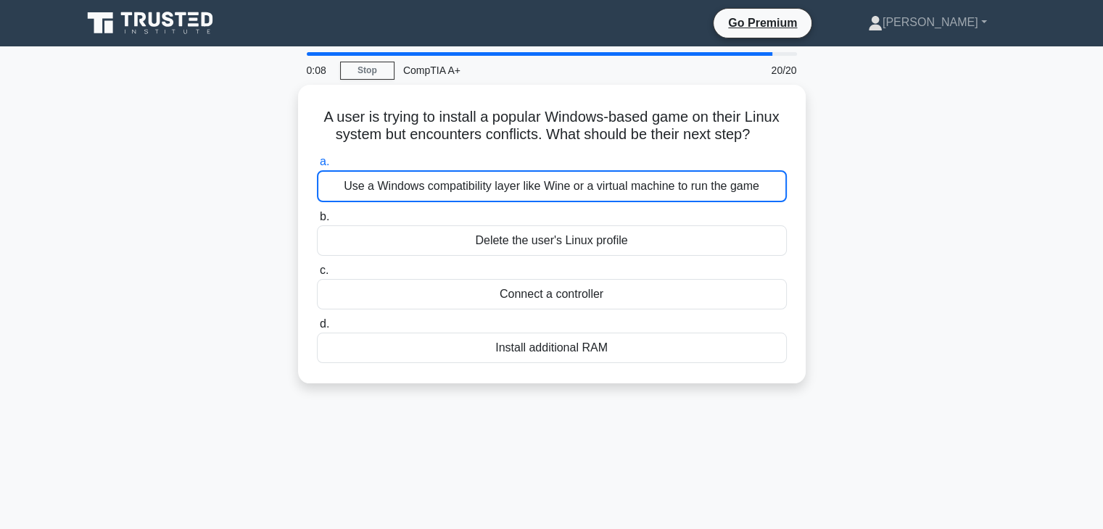
click at [824, 326] on div "A user is trying to install a popular Windows-based game on their Linux system …" at bounding box center [551, 243] width 957 height 316
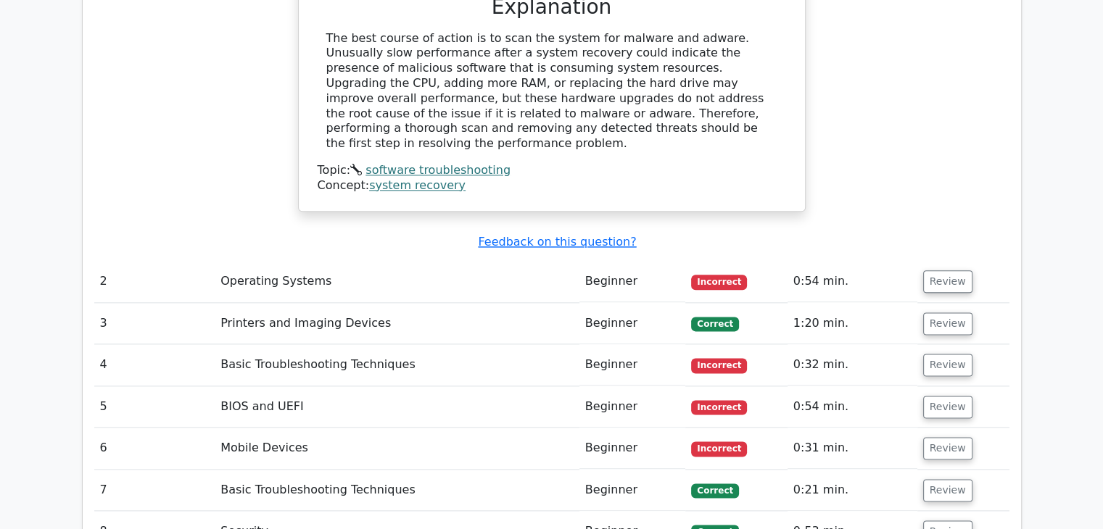
scroll to position [1780, 0]
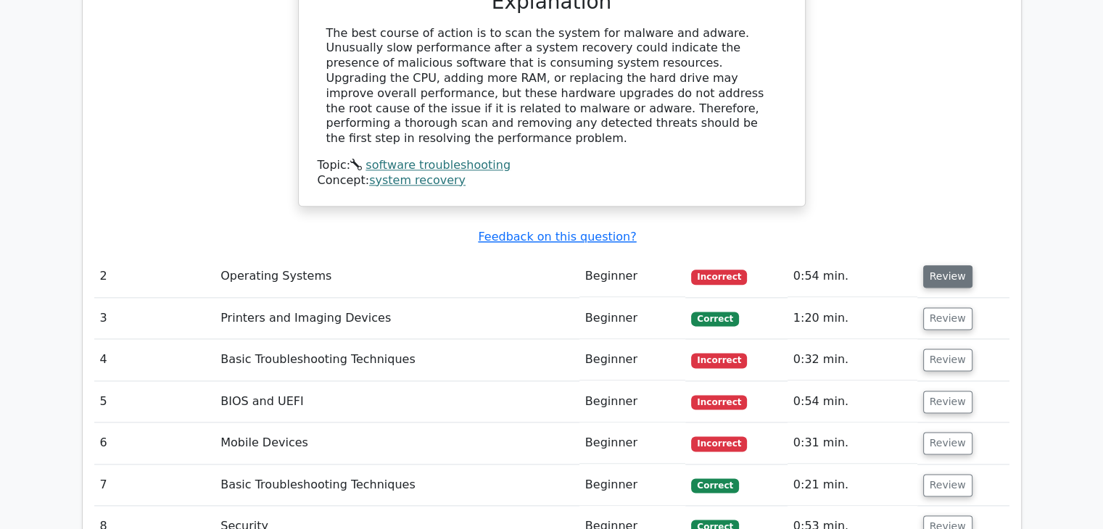
click at [934, 265] on button "Review" at bounding box center [947, 276] width 49 height 22
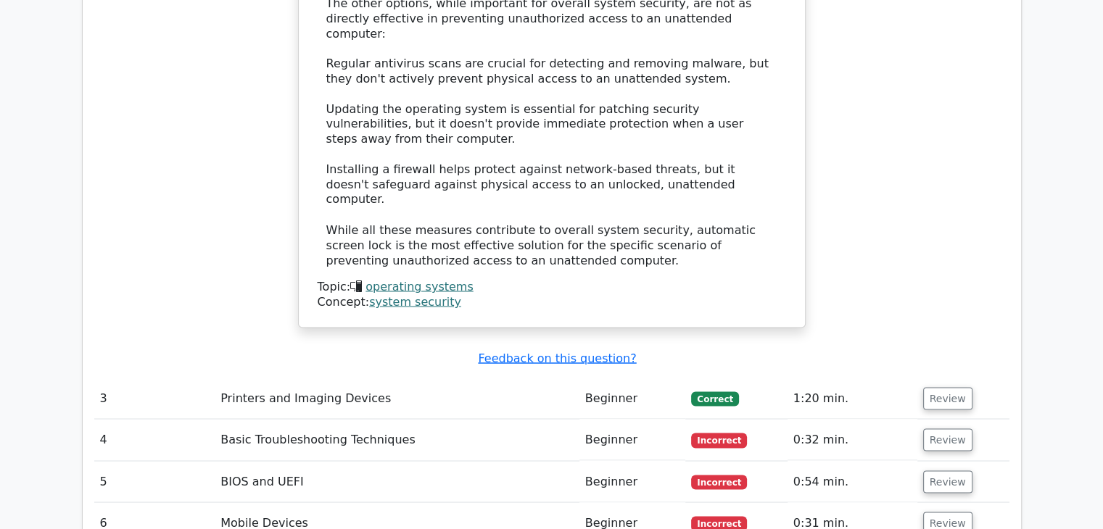
scroll to position [2635, 0]
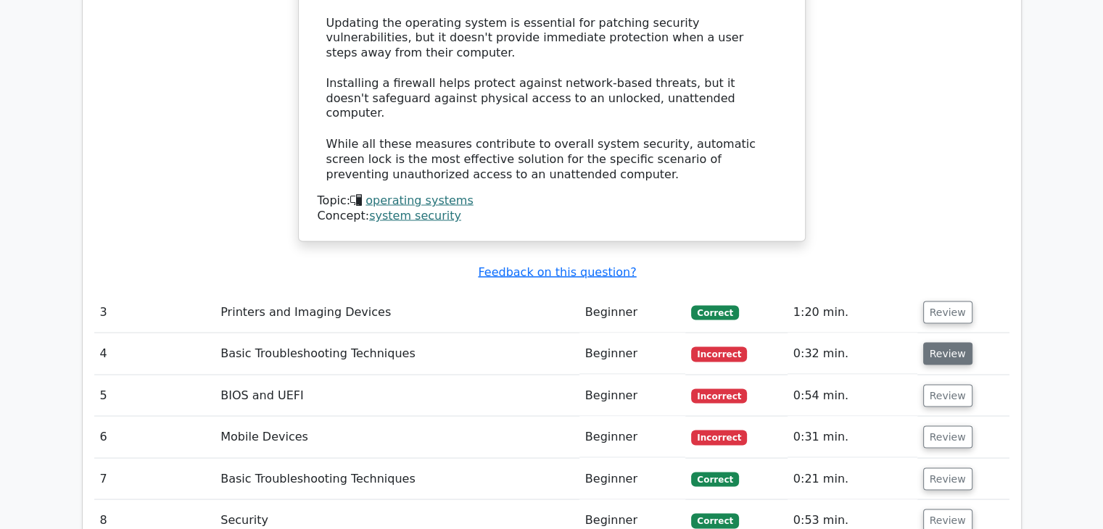
click at [942, 342] on button "Review" at bounding box center [947, 353] width 49 height 22
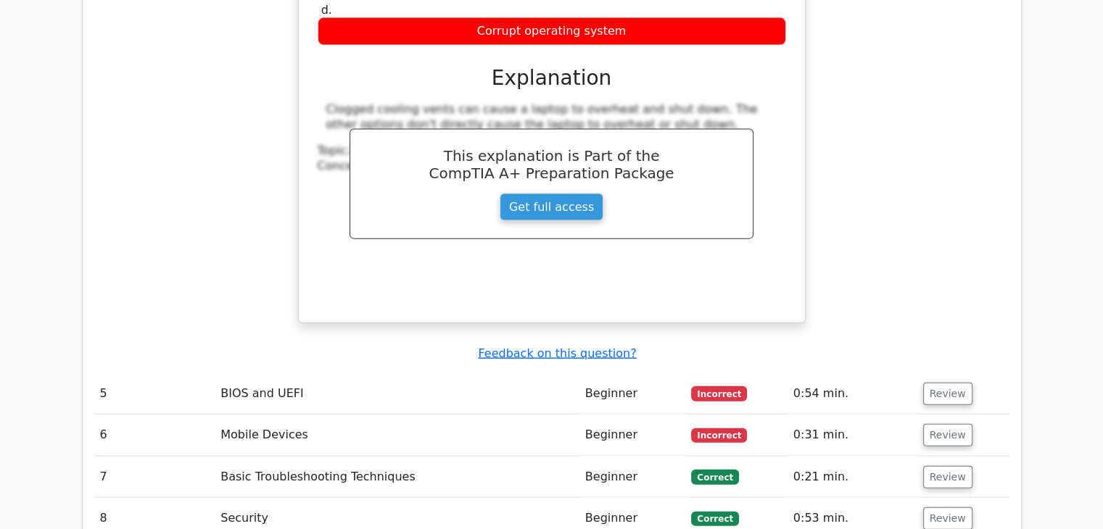
scroll to position [3222, 0]
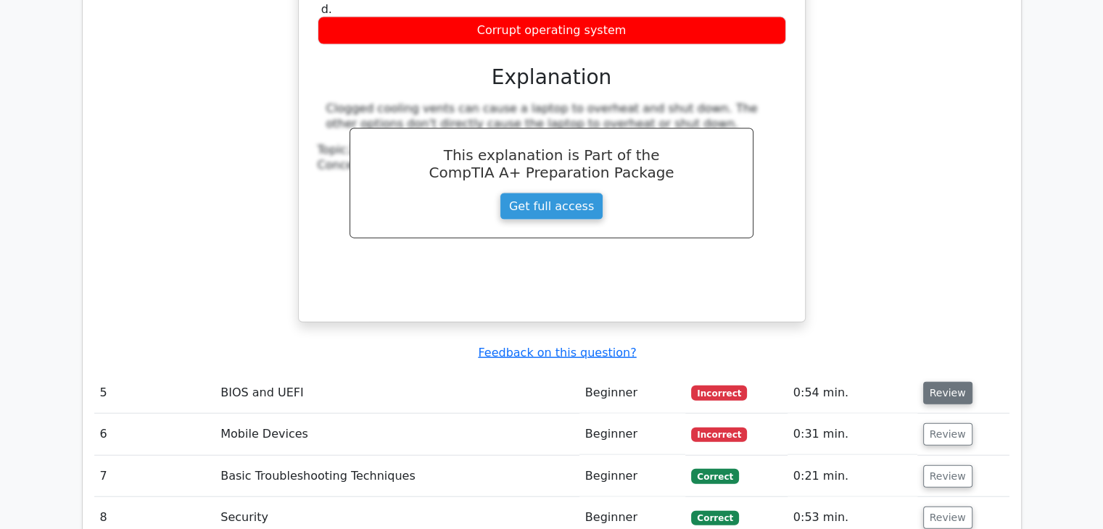
click at [957, 382] on button "Review" at bounding box center [947, 393] width 49 height 22
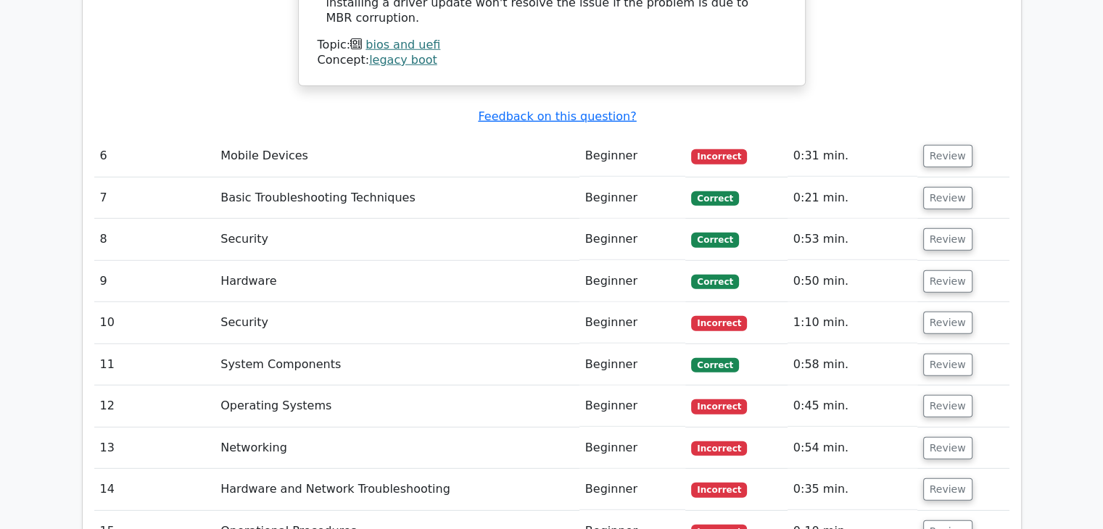
scroll to position [4018, 0]
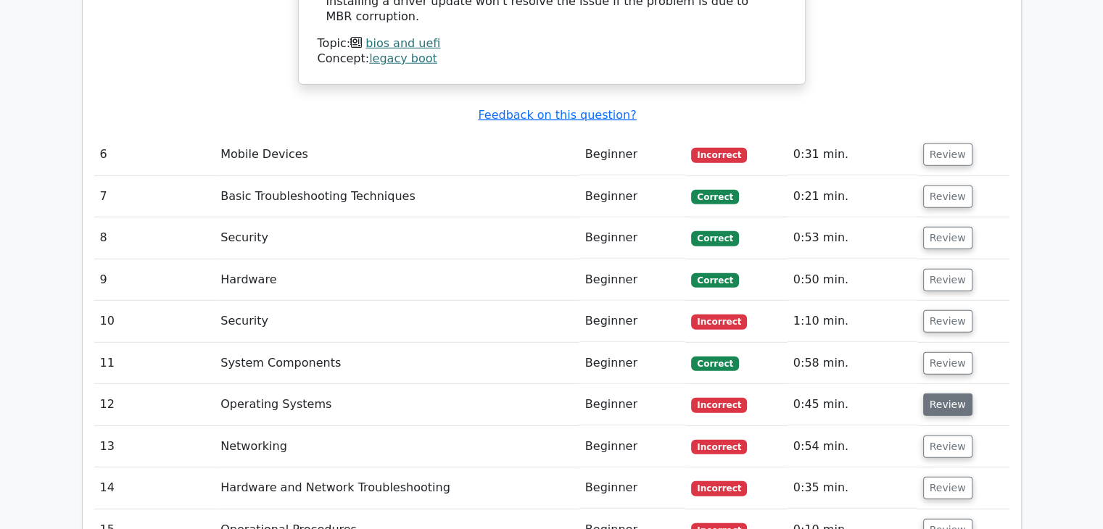
click at [931, 394] on button "Review" at bounding box center [947, 405] width 49 height 22
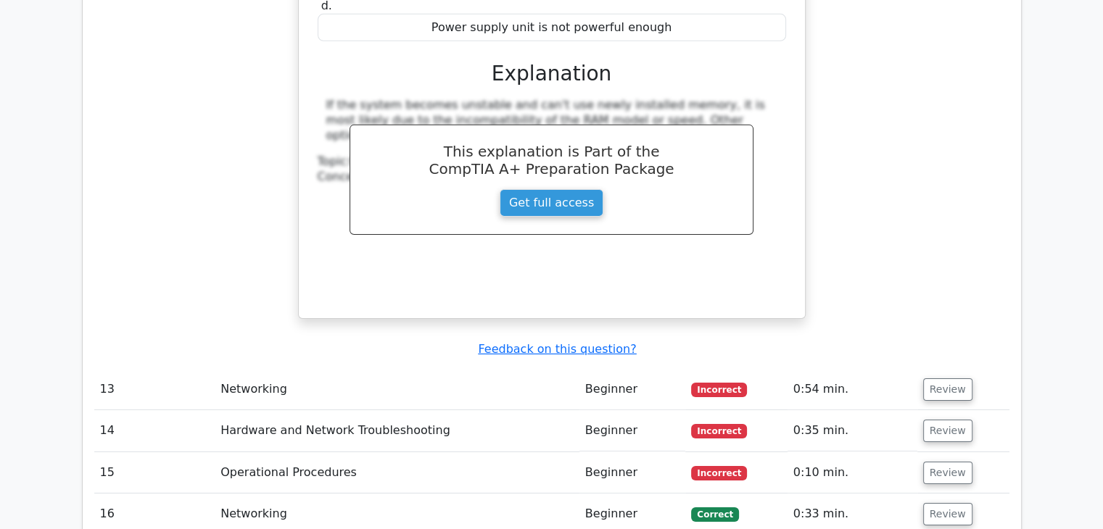
scroll to position [4691, 0]
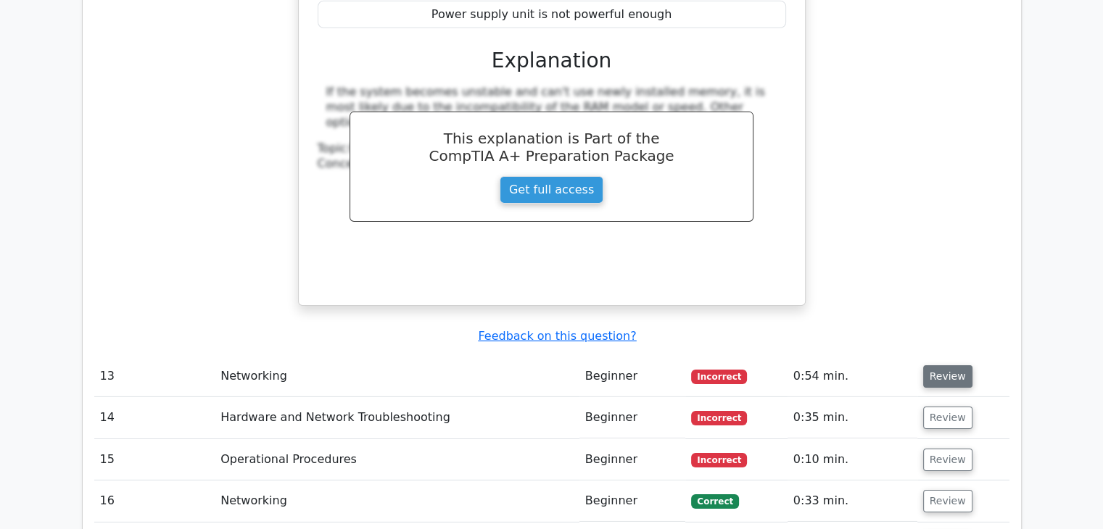
click at [937, 365] on button "Review" at bounding box center [947, 376] width 49 height 22
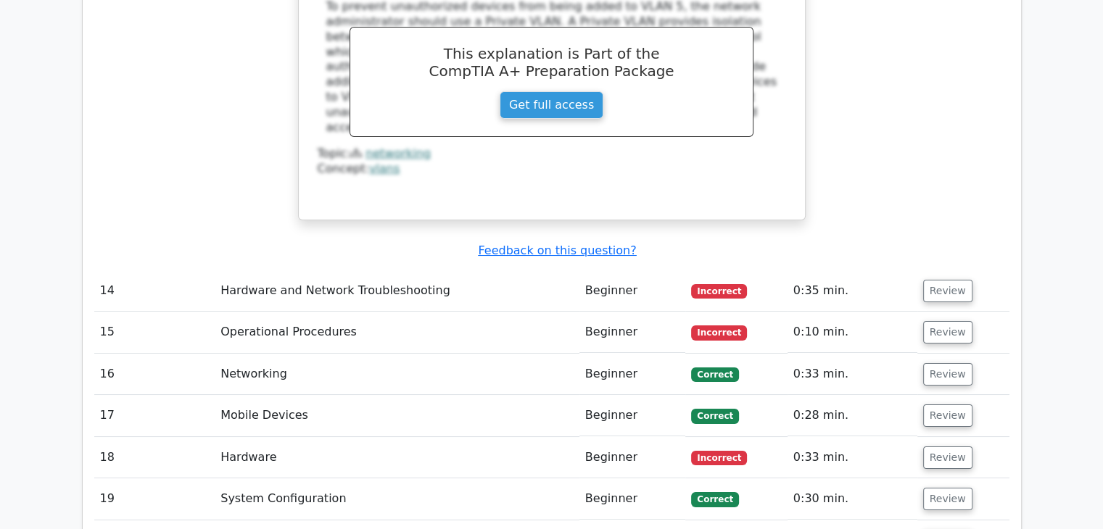
scroll to position [5421, 0]
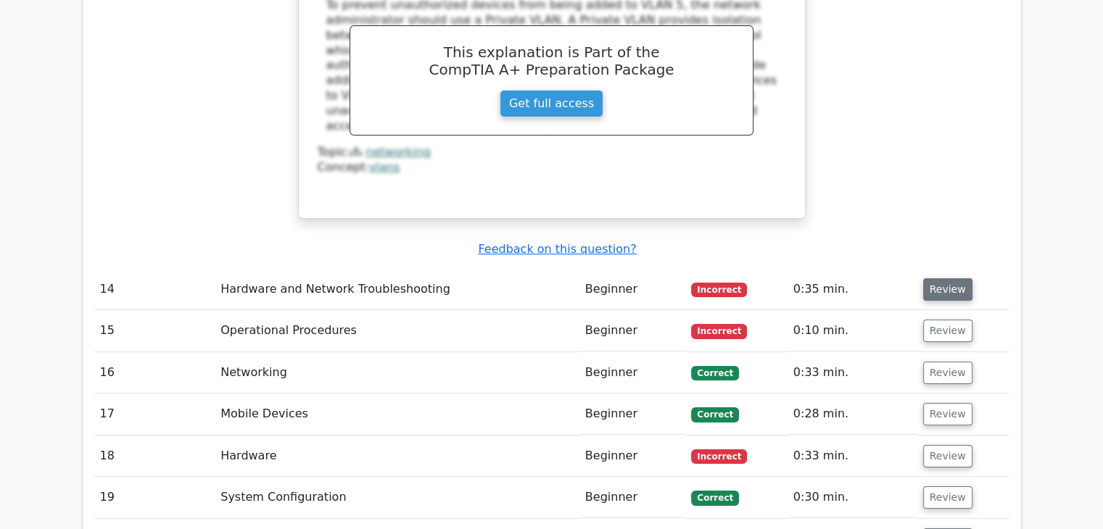
click at [937, 278] on button "Review" at bounding box center [947, 289] width 49 height 22
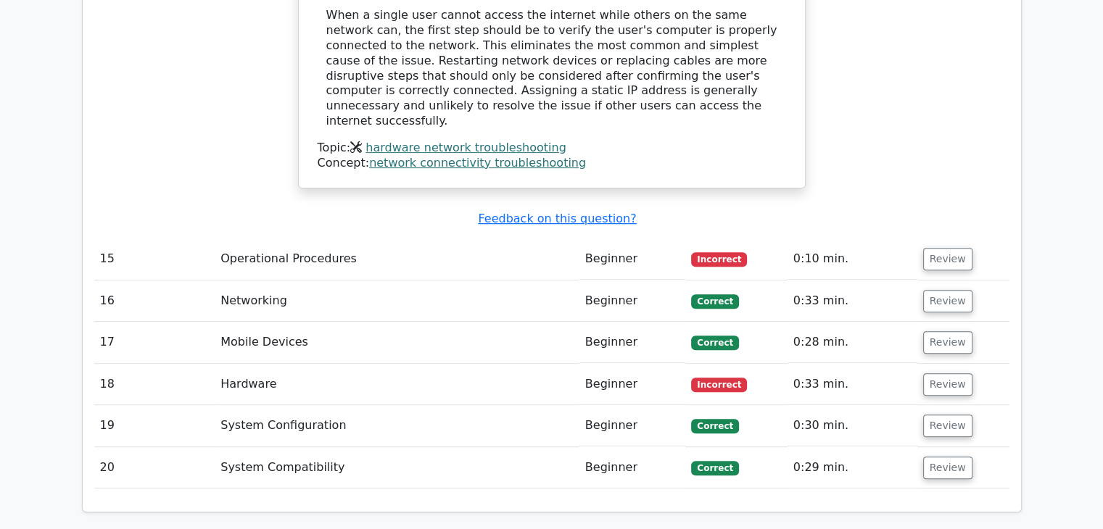
scroll to position [6037, 0]
click at [933, 249] on button "Review" at bounding box center [947, 260] width 49 height 22
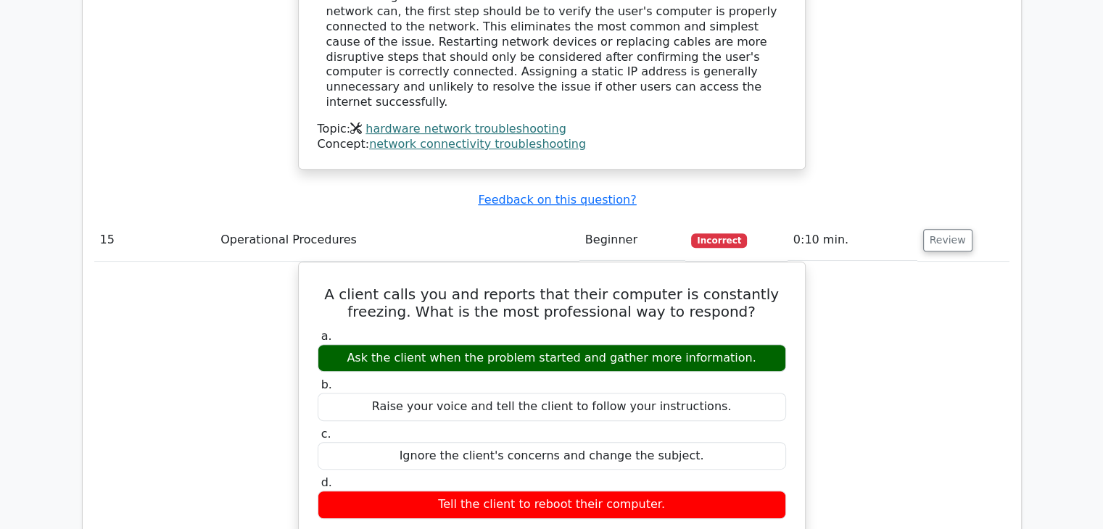
scroll to position [6055, 0]
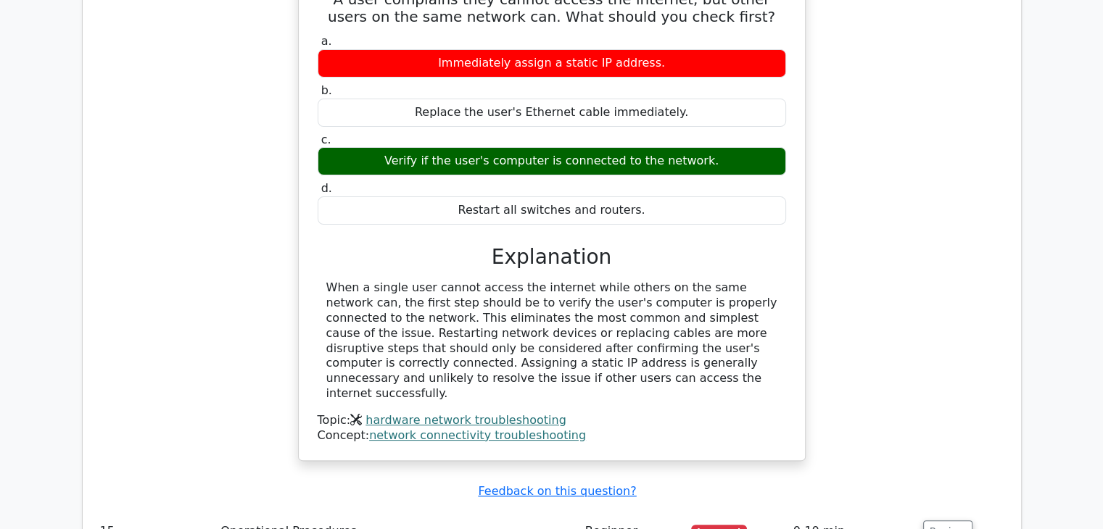
scroll to position [5736, 0]
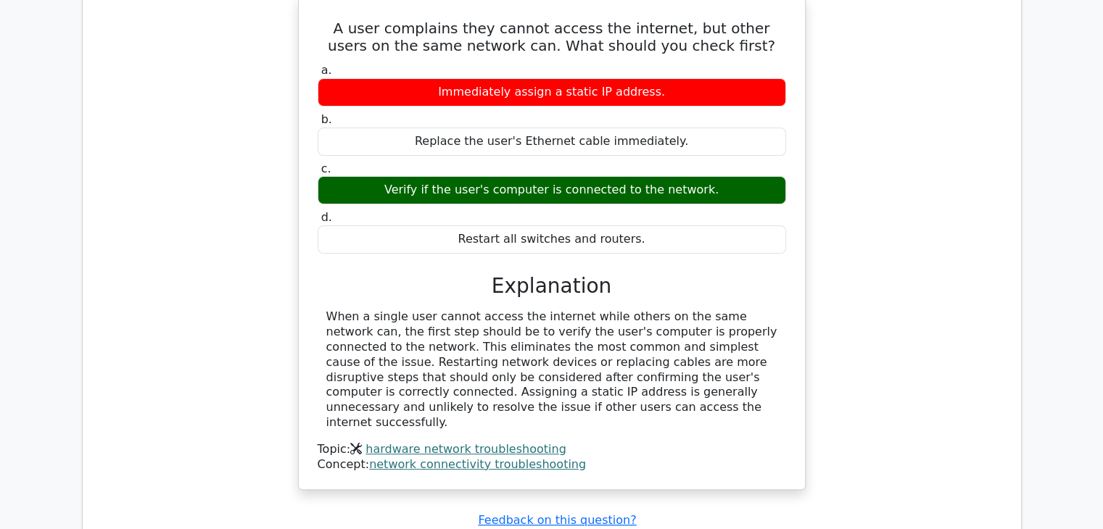
click at [956, 291] on div "A user complains they cannot access the internet, but other users on the same n…" at bounding box center [551, 252] width 915 height 512
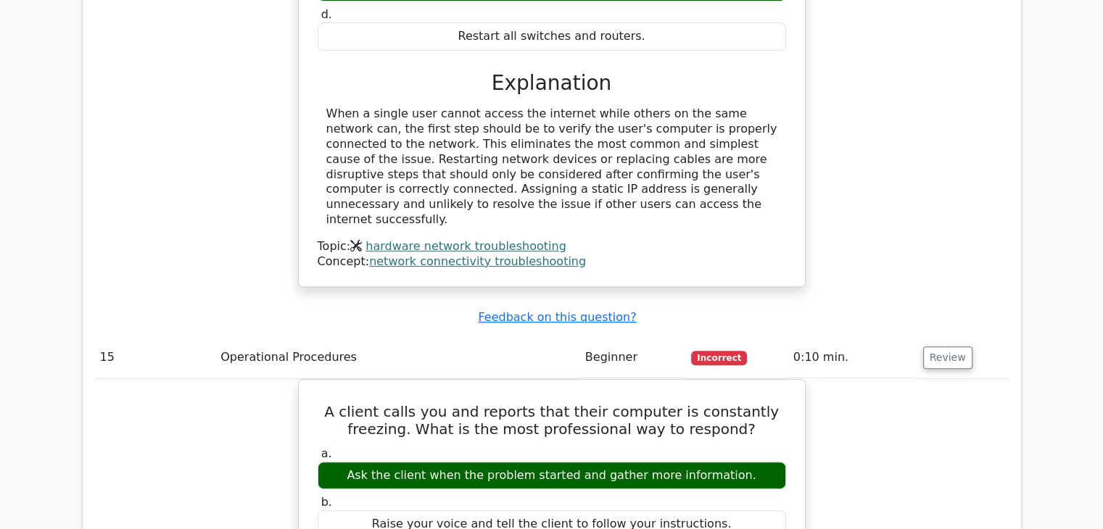
scroll to position [5968, 0]
